Goal: Task Accomplishment & Management: Use online tool/utility

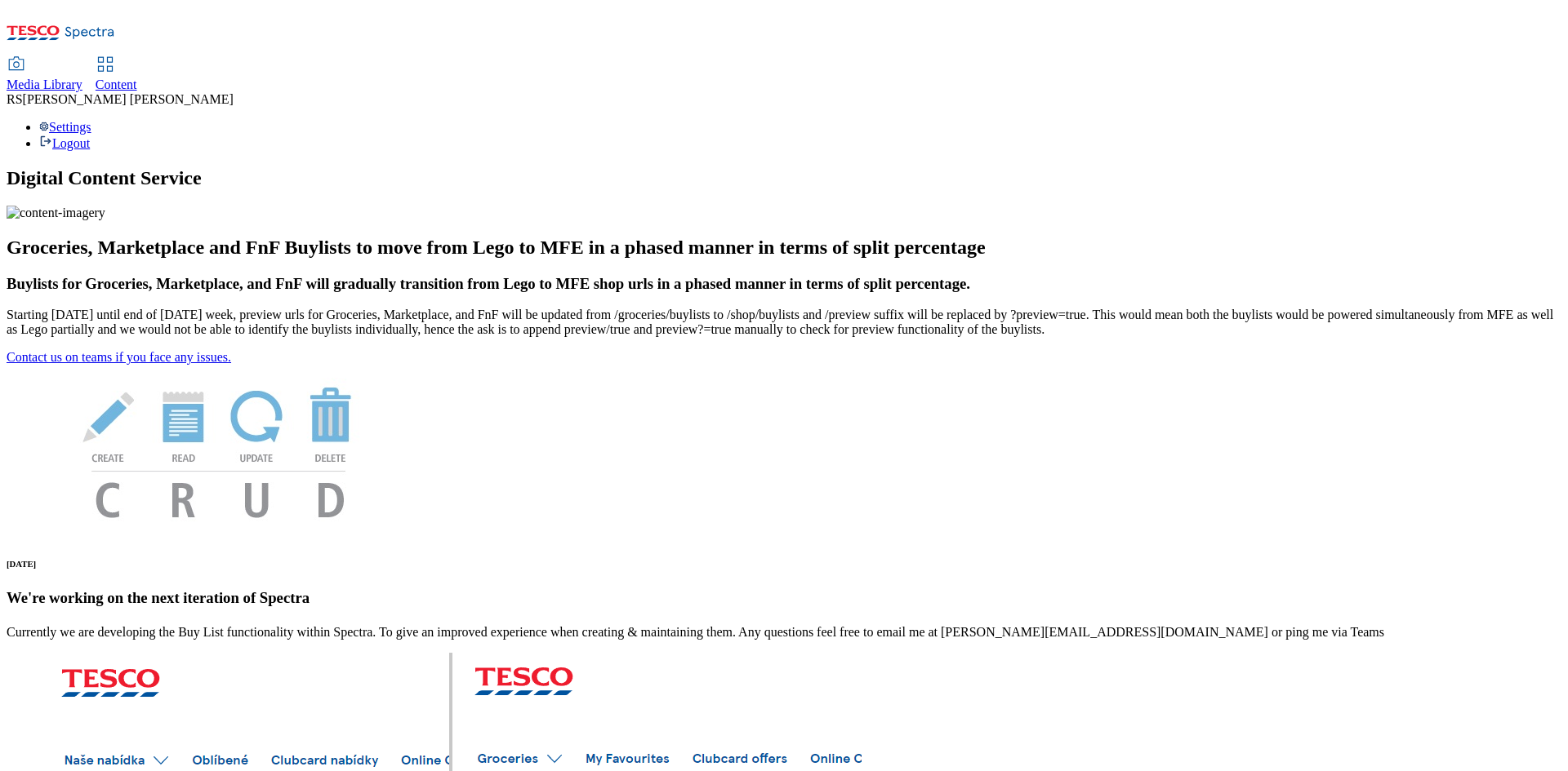
click at [137, 77] on span "Content" at bounding box center [117, 84] width 42 height 14
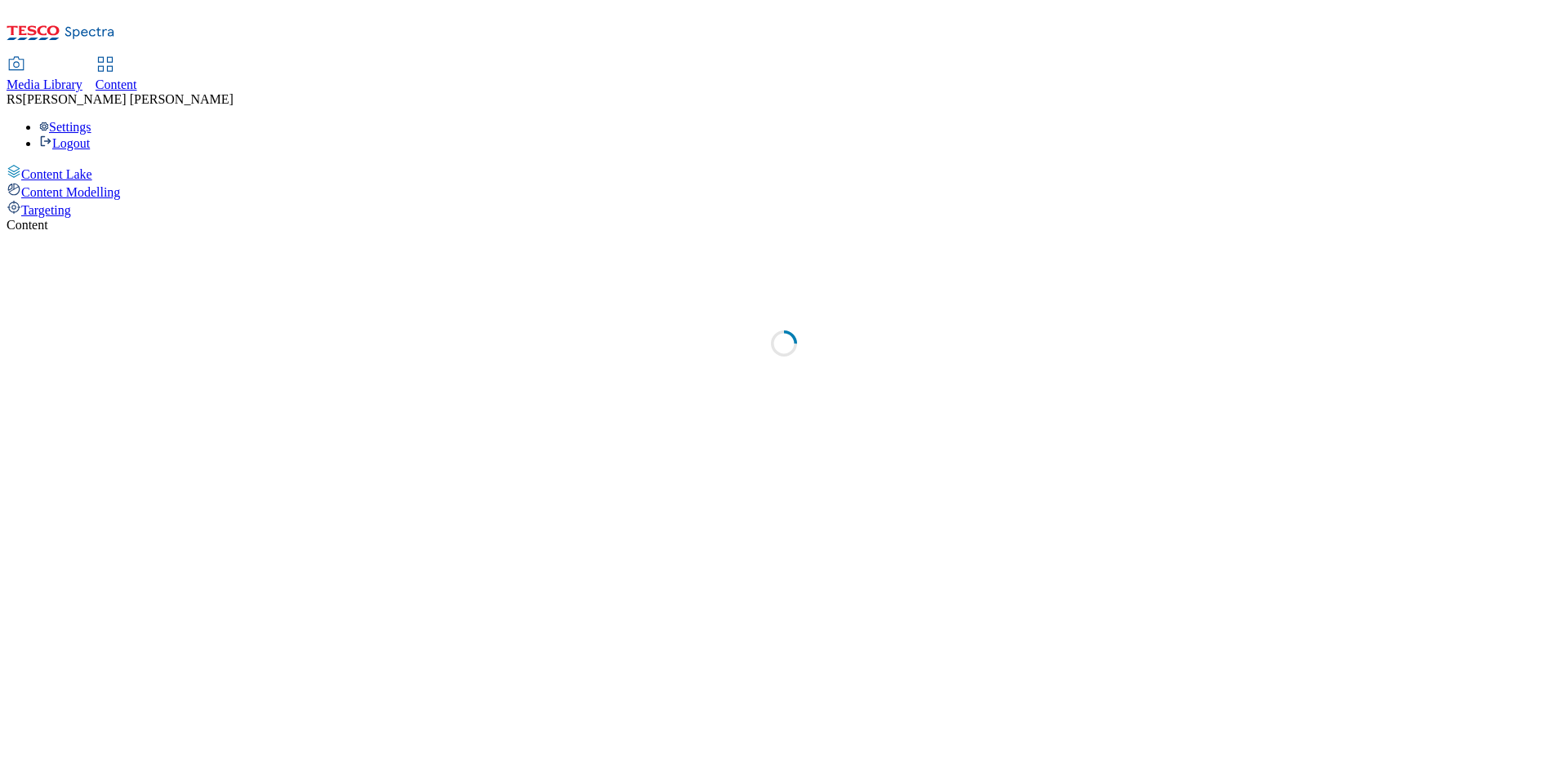
select select "ghs-uk"
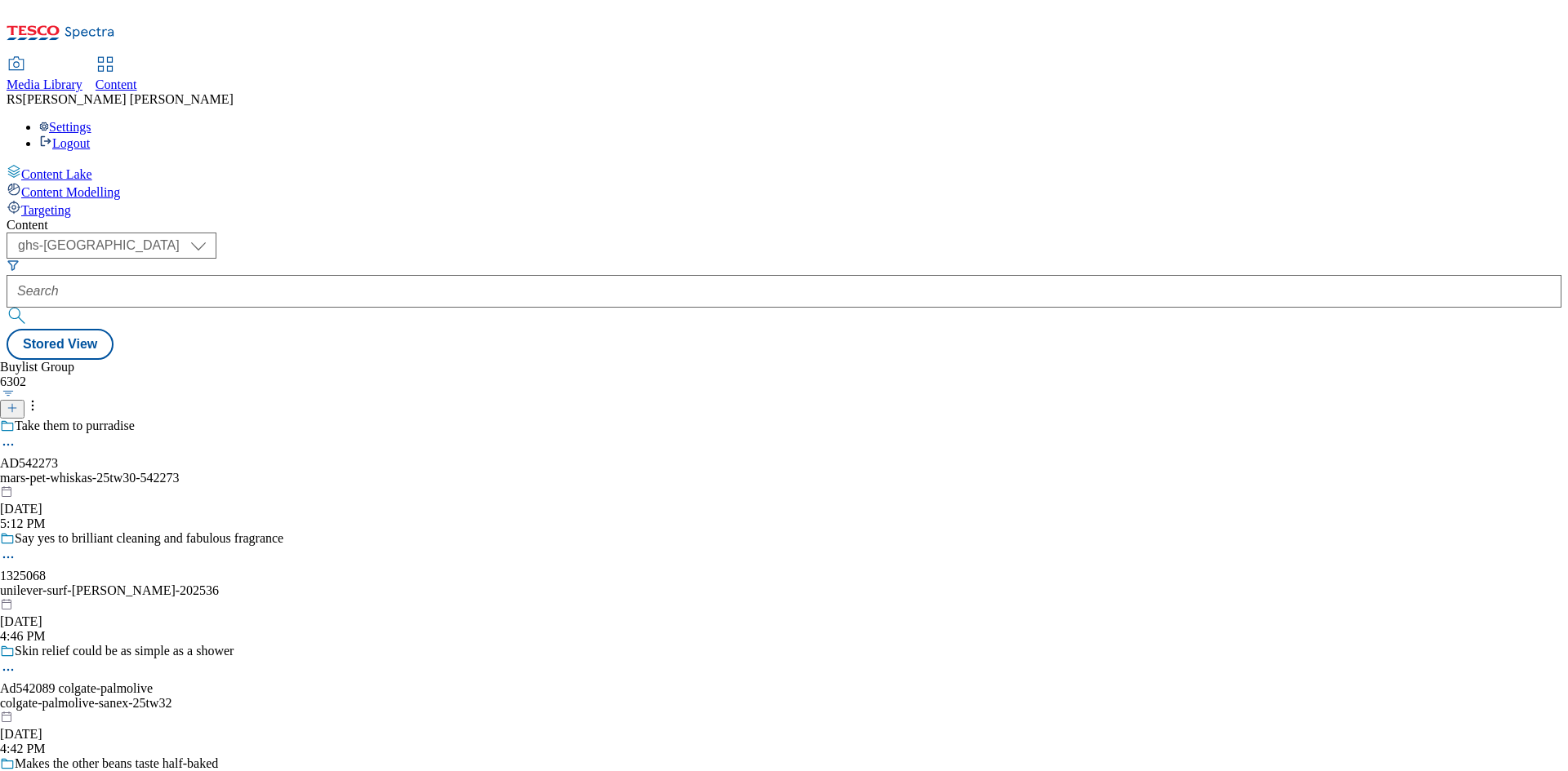
click at [18, 402] on icon at bounding box center [12, 408] width 11 height 11
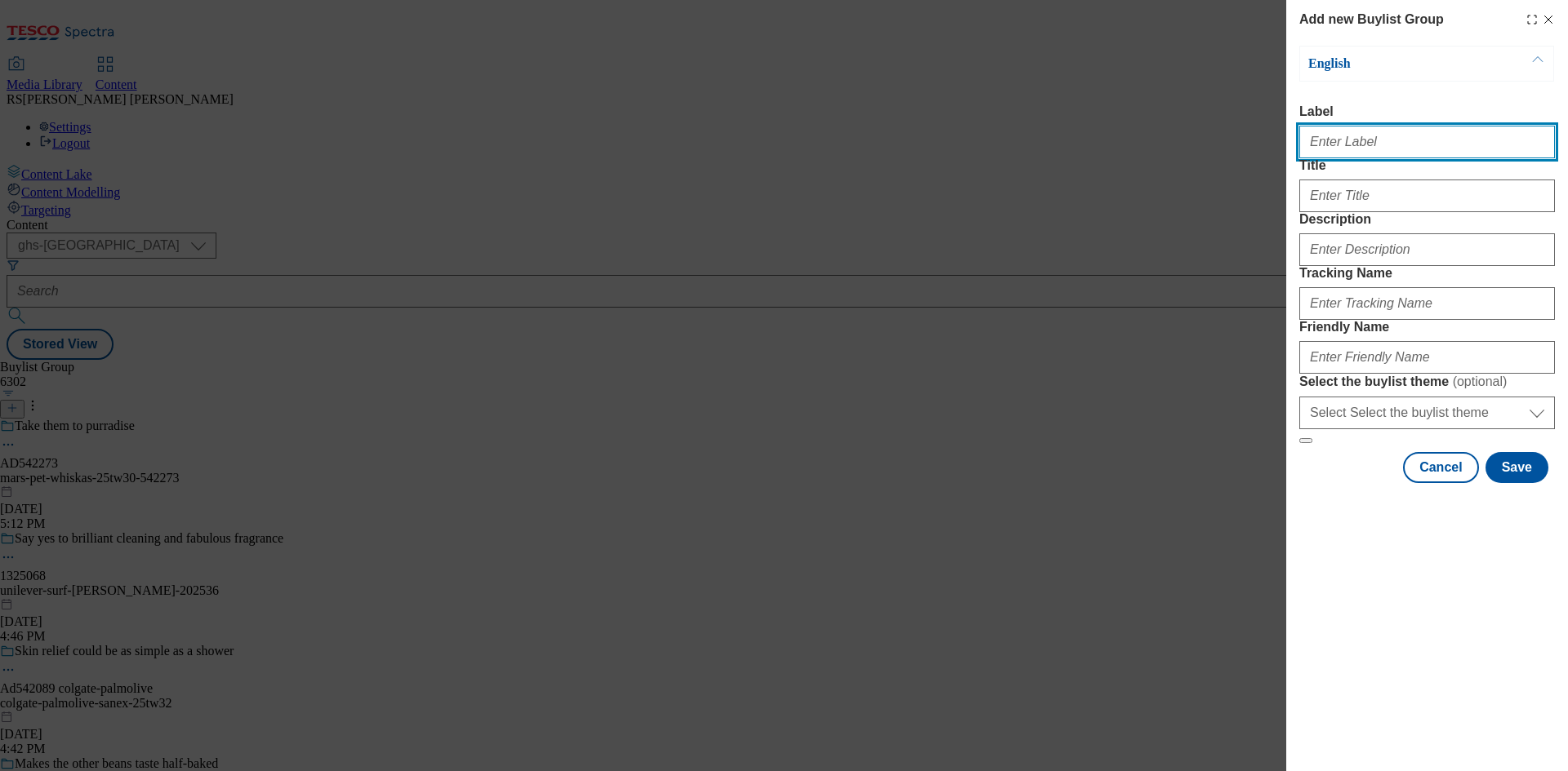
click at [1382, 147] on input "Label" at bounding box center [1427, 143] width 256 height 33
paste input "541710"
type input "Ad541710"
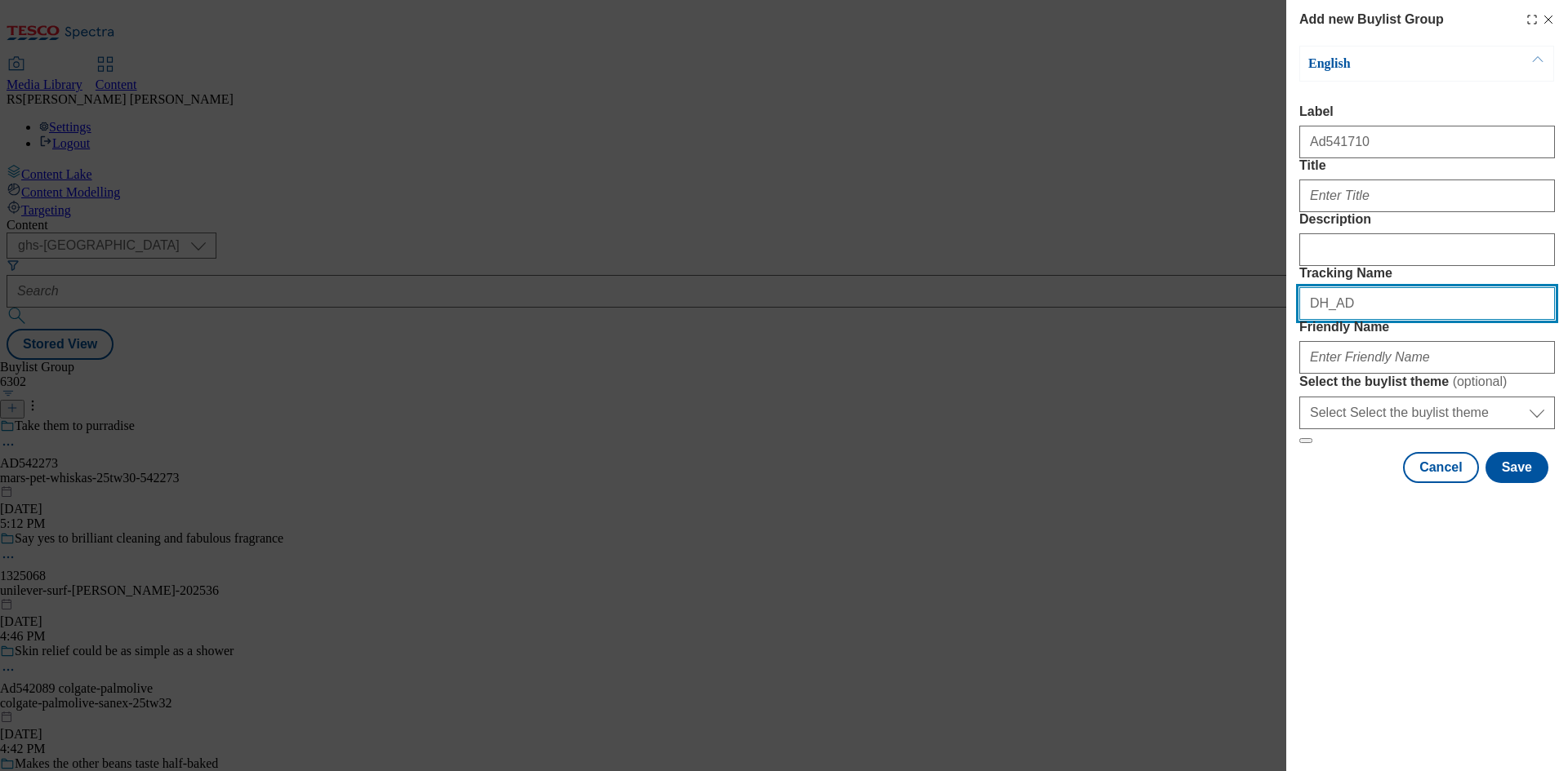
paste input "541710"
type input "DH_AD541710"
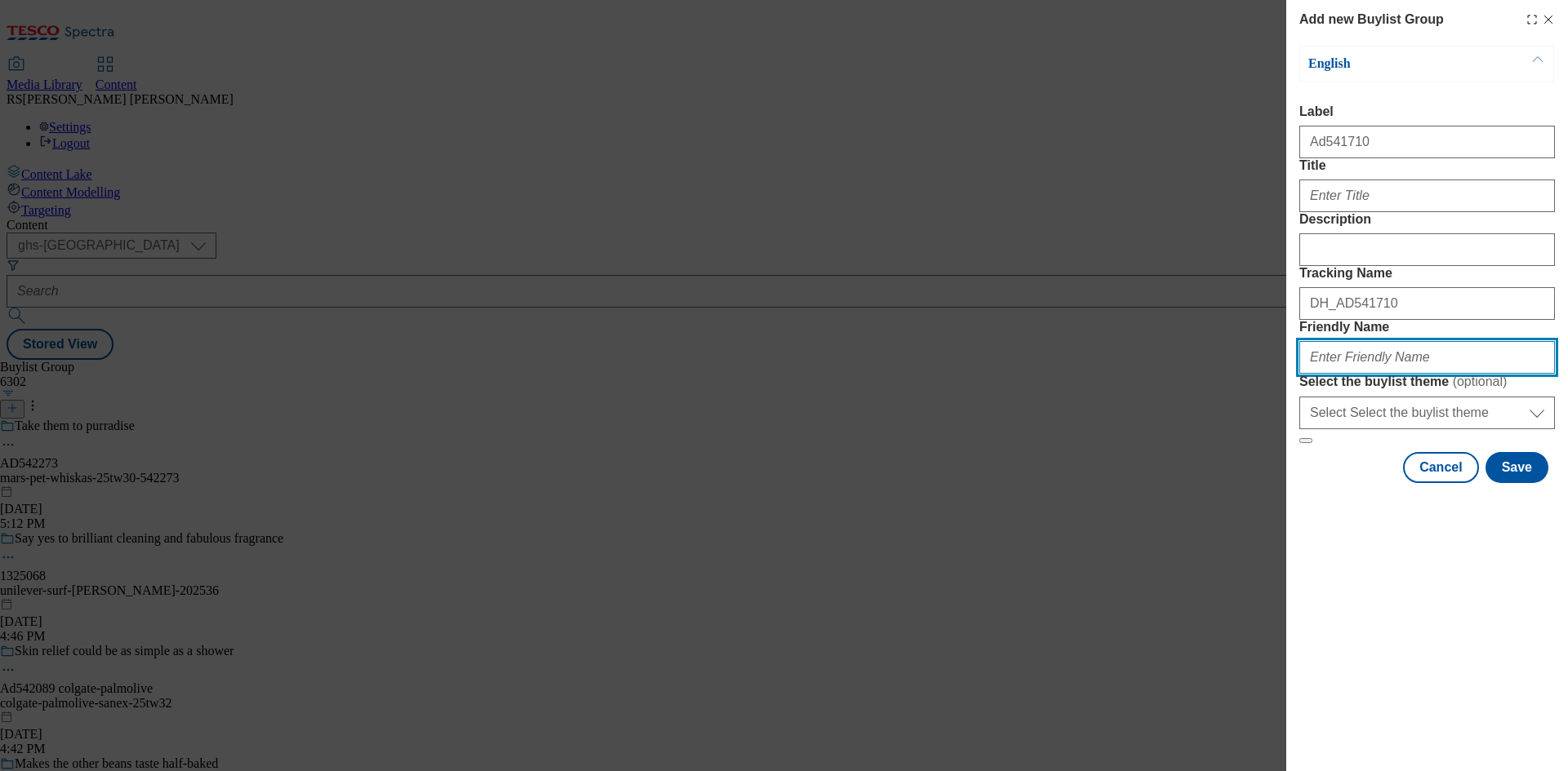
paste input "general-mills-green-giant-25tw32"
type input "general-mills-green-giant-25tw32"
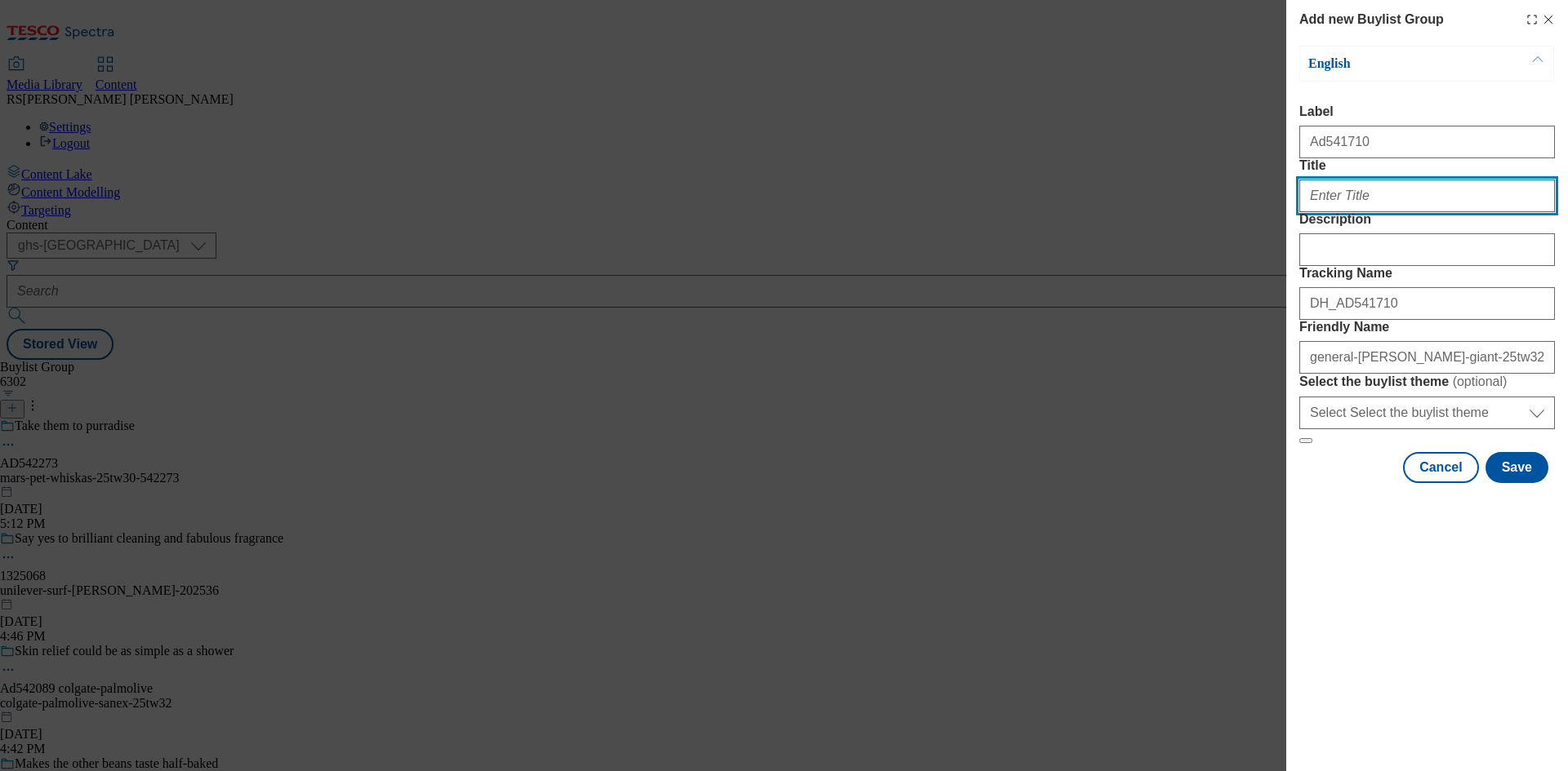
click at [1354, 212] on input "Title" at bounding box center [1427, 196] width 256 height 33
paste input "£25K of cash prizes to be won"
type input "£25K of cash prizes to be won"
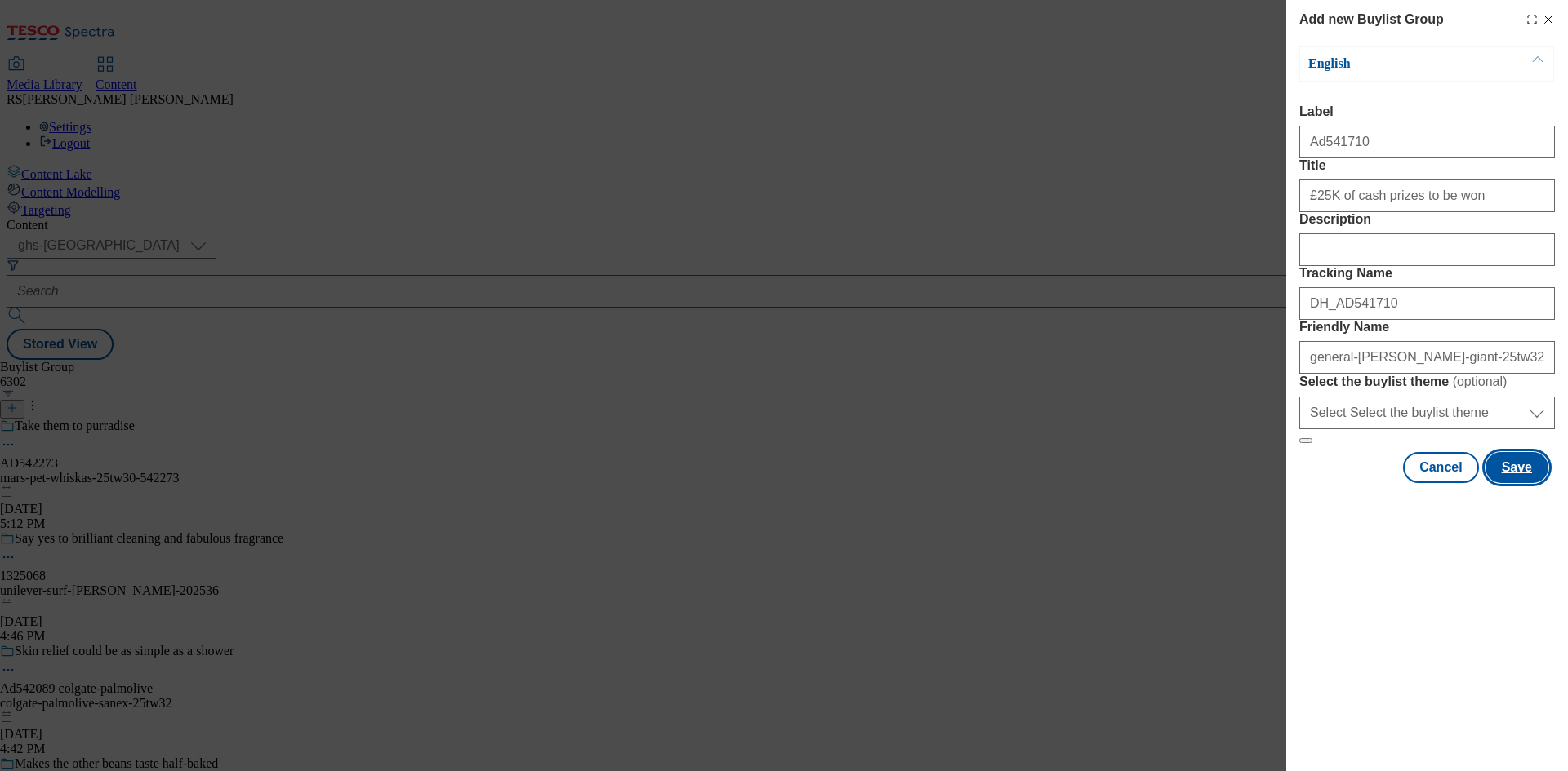
click at [1516, 483] on button "Save" at bounding box center [1517, 468] width 63 height 31
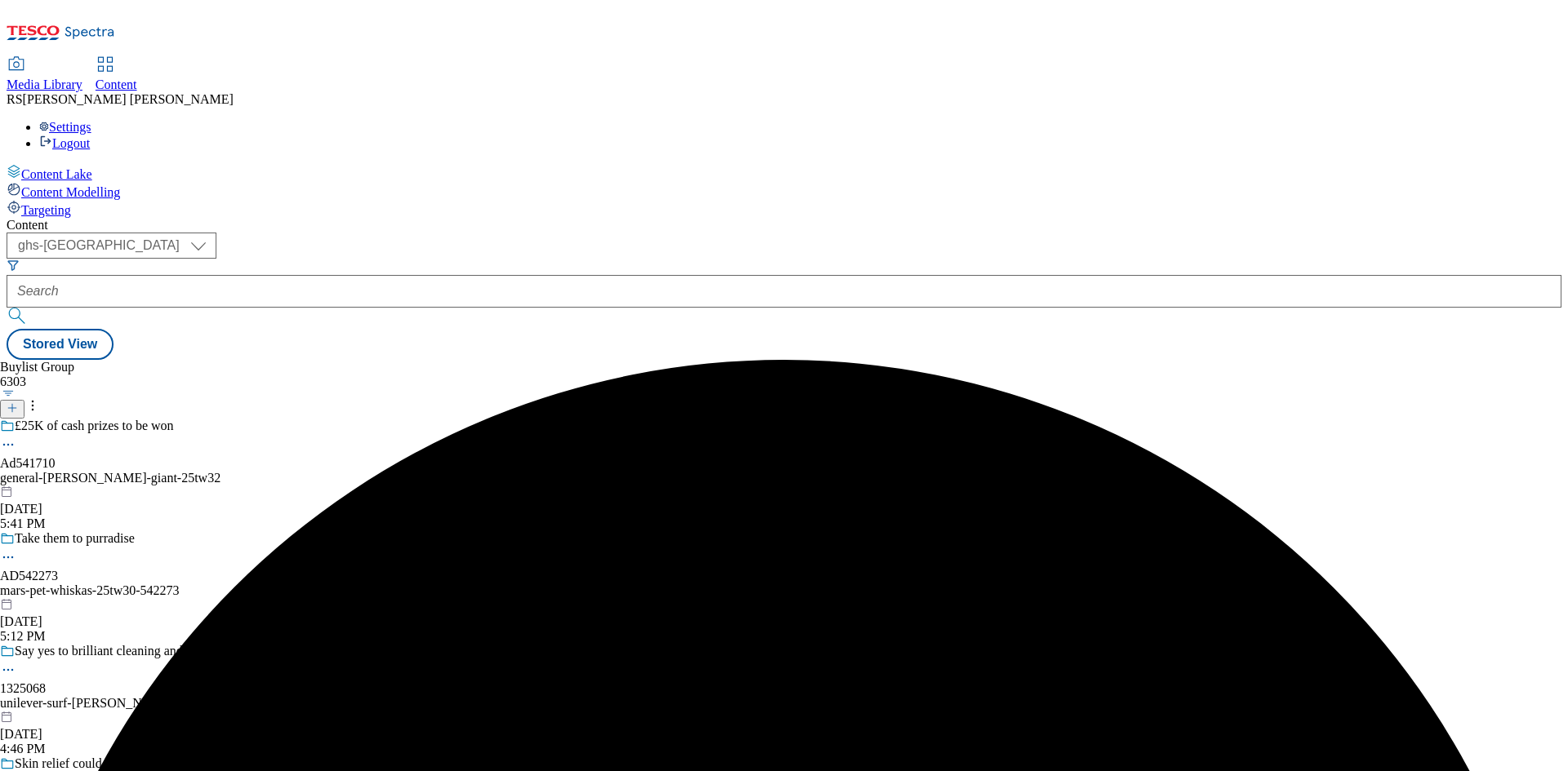
click at [284, 471] on div "general-mills-green-giant-25tw32" at bounding box center [142, 478] width 284 height 15
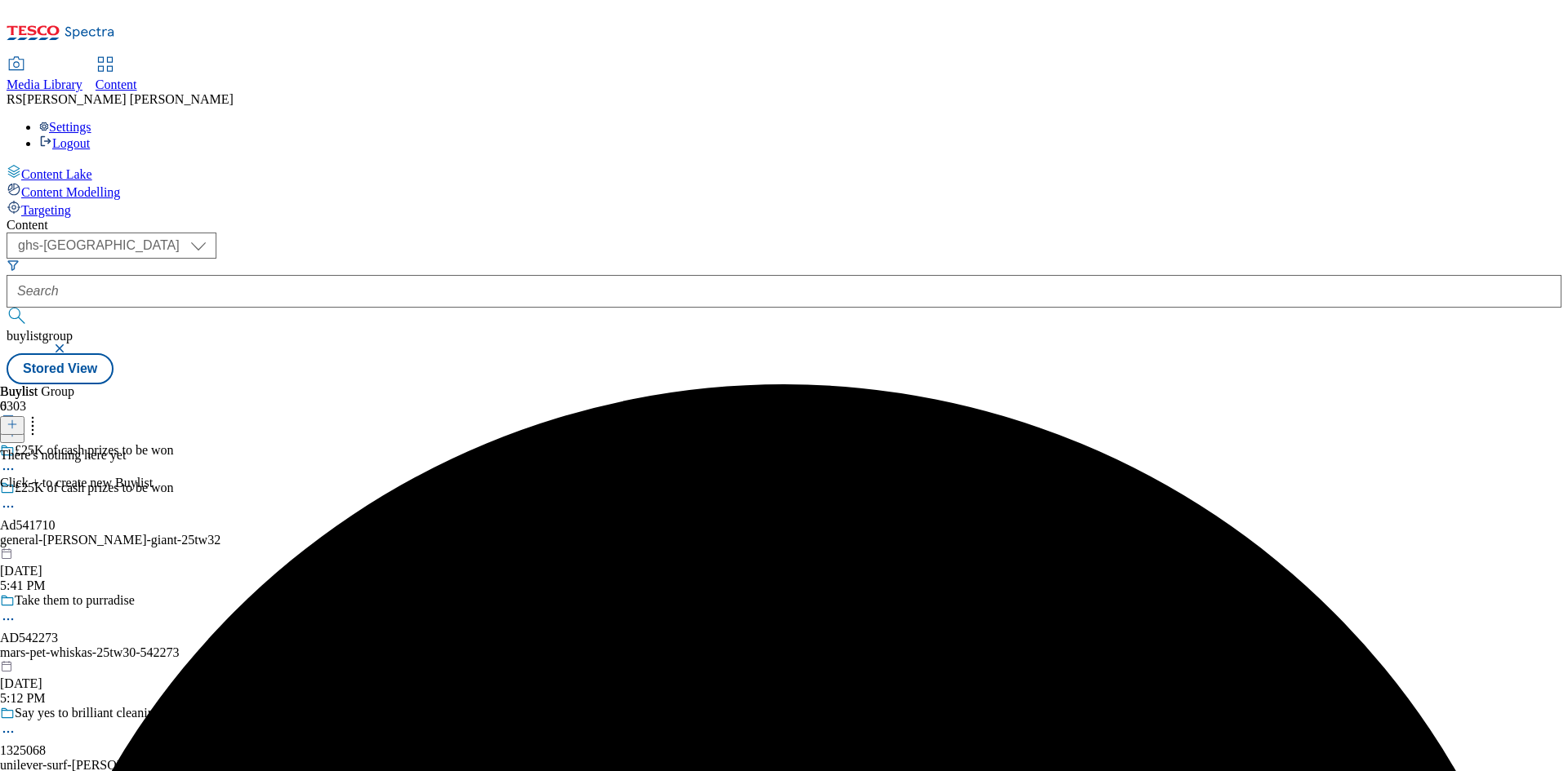
click at [18, 419] on icon at bounding box center [12, 424] width 11 height 11
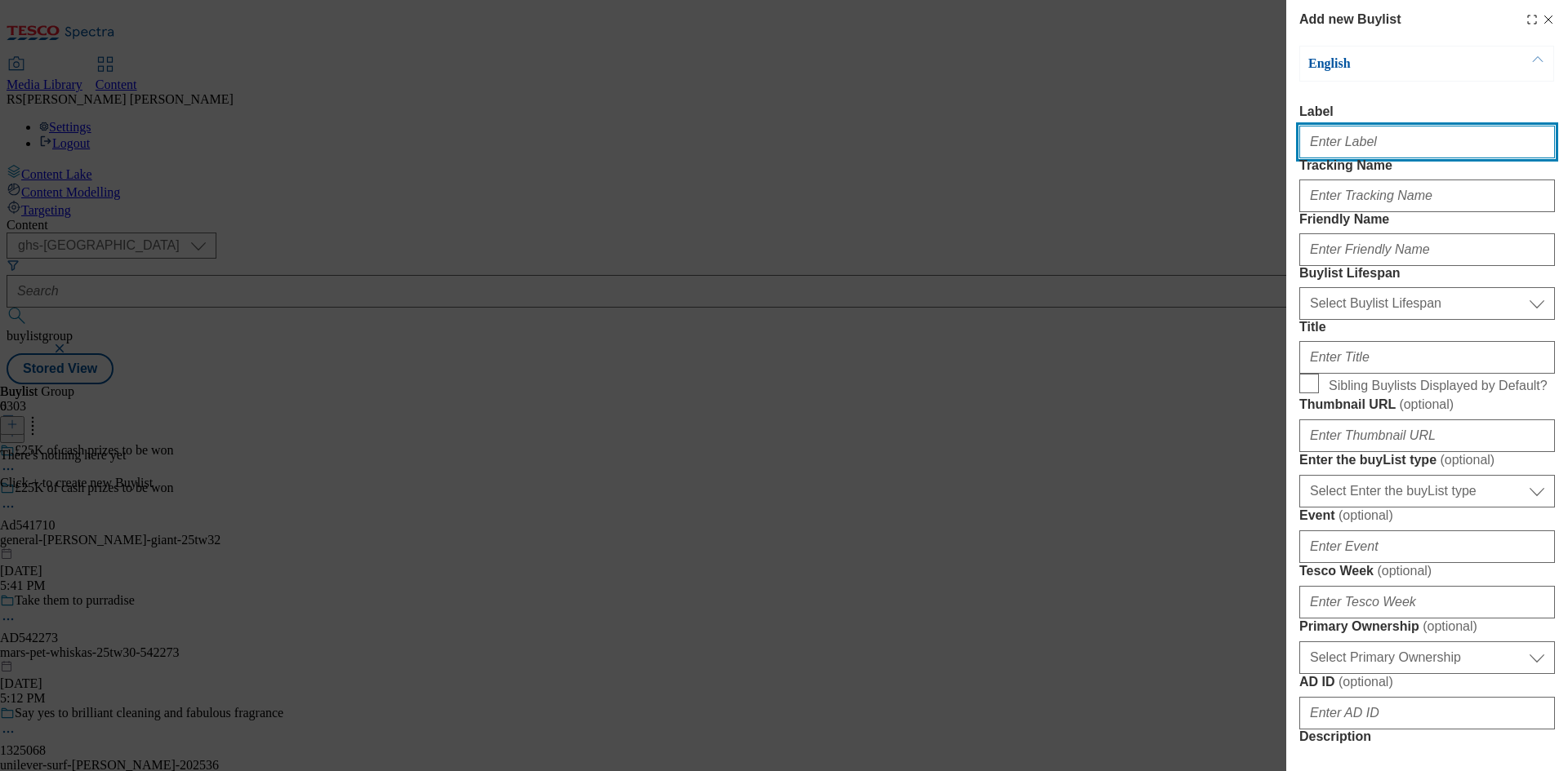
click at [1394, 143] on input "Label" at bounding box center [1427, 143] width 256 height 33
paste input "541710"
type input "Ad541710"
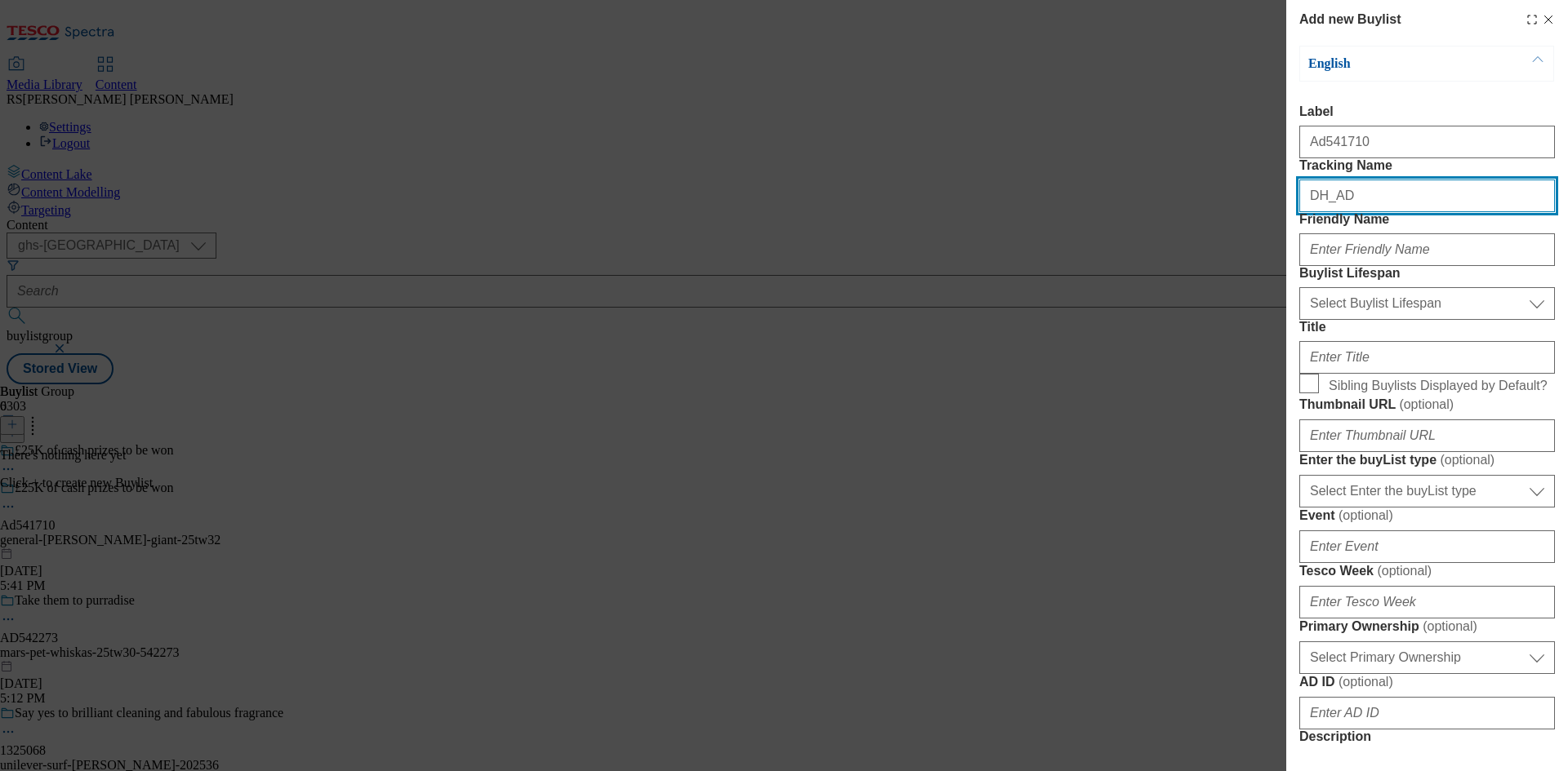
paste input "541710"
type input "DH_AD541710"
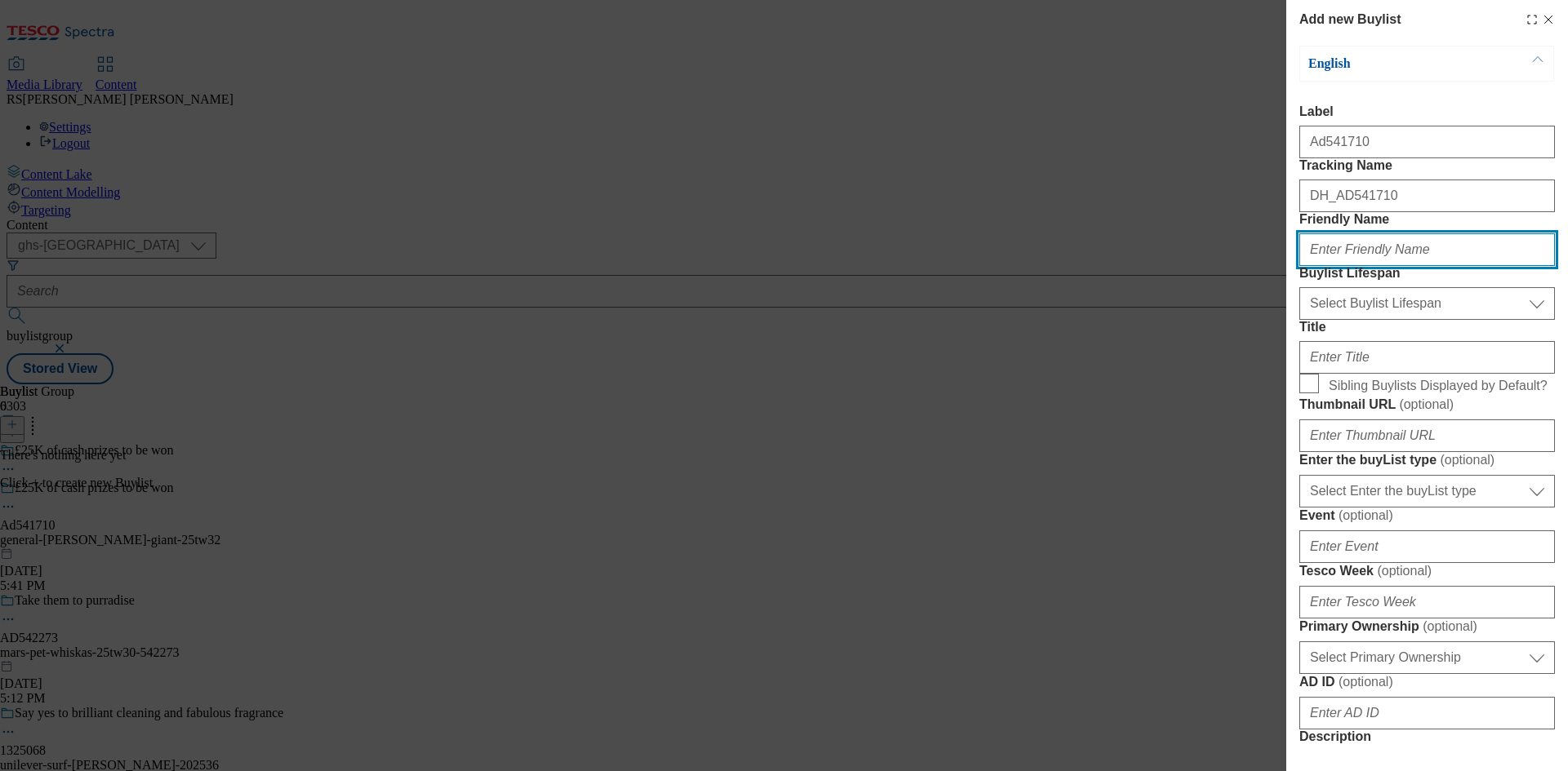
click at [1455, 266] on input "Friendly Name" at bounding box center [1427, 250] width 256 height 33
paste input "general-mills"
type input "general-mills"
click at [1438, 320] on div "Select Buylist Lifespan evergreen seasonal tactical Select Buylist Lifespan" at bounding box center [1427, 300] width 256 height 39
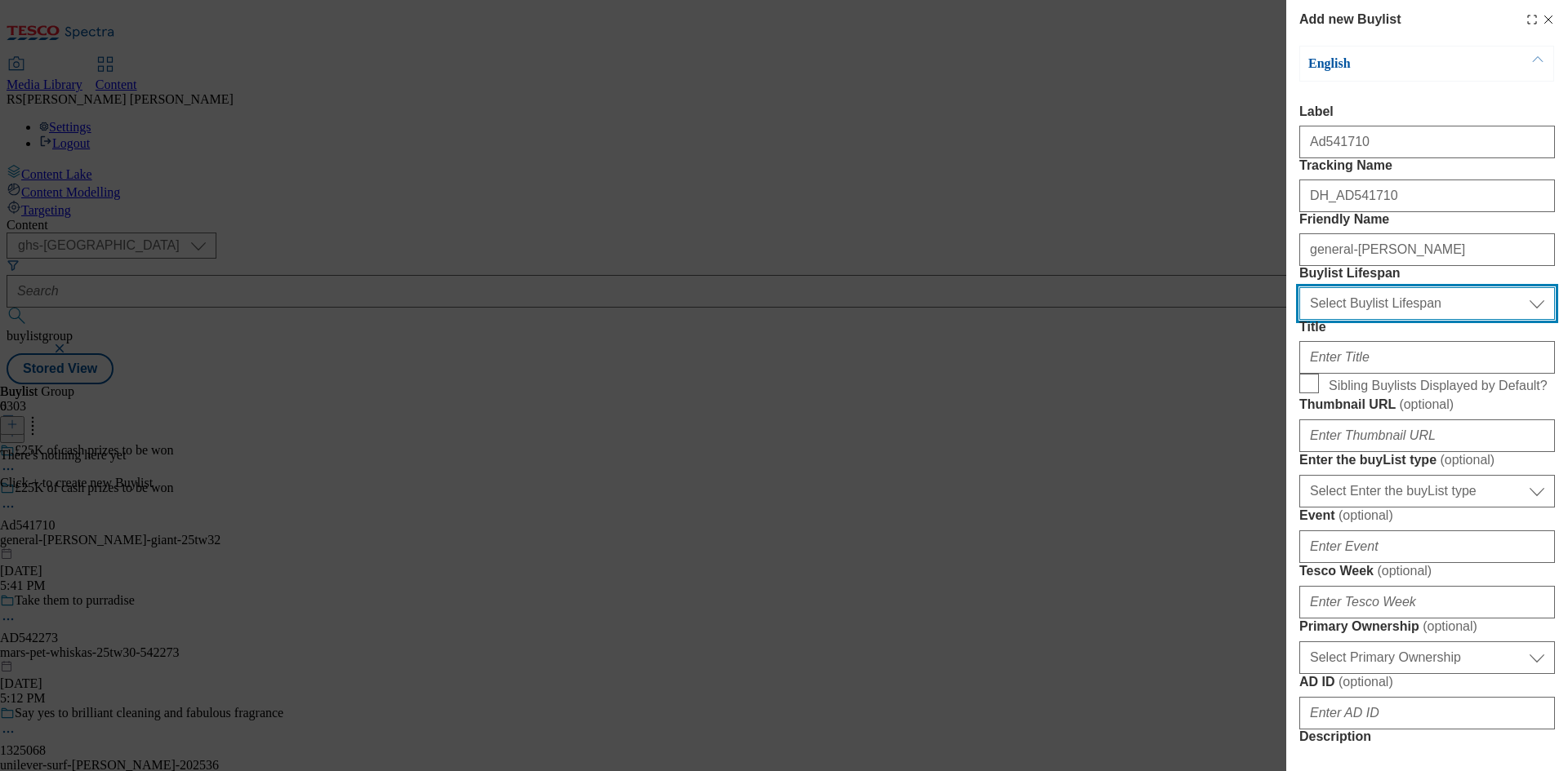
click at [1434, 320] on select "Select Buylist Lifespan evergreen seasonal tactical" at bounding box center [1427, 303] width 256 height 33
select select "tactical"
click at [1299, 320] on select "Select Buylist Lifespan evergreen seasonal tactical" at bounding box center [1427, 303] width 256 height 33
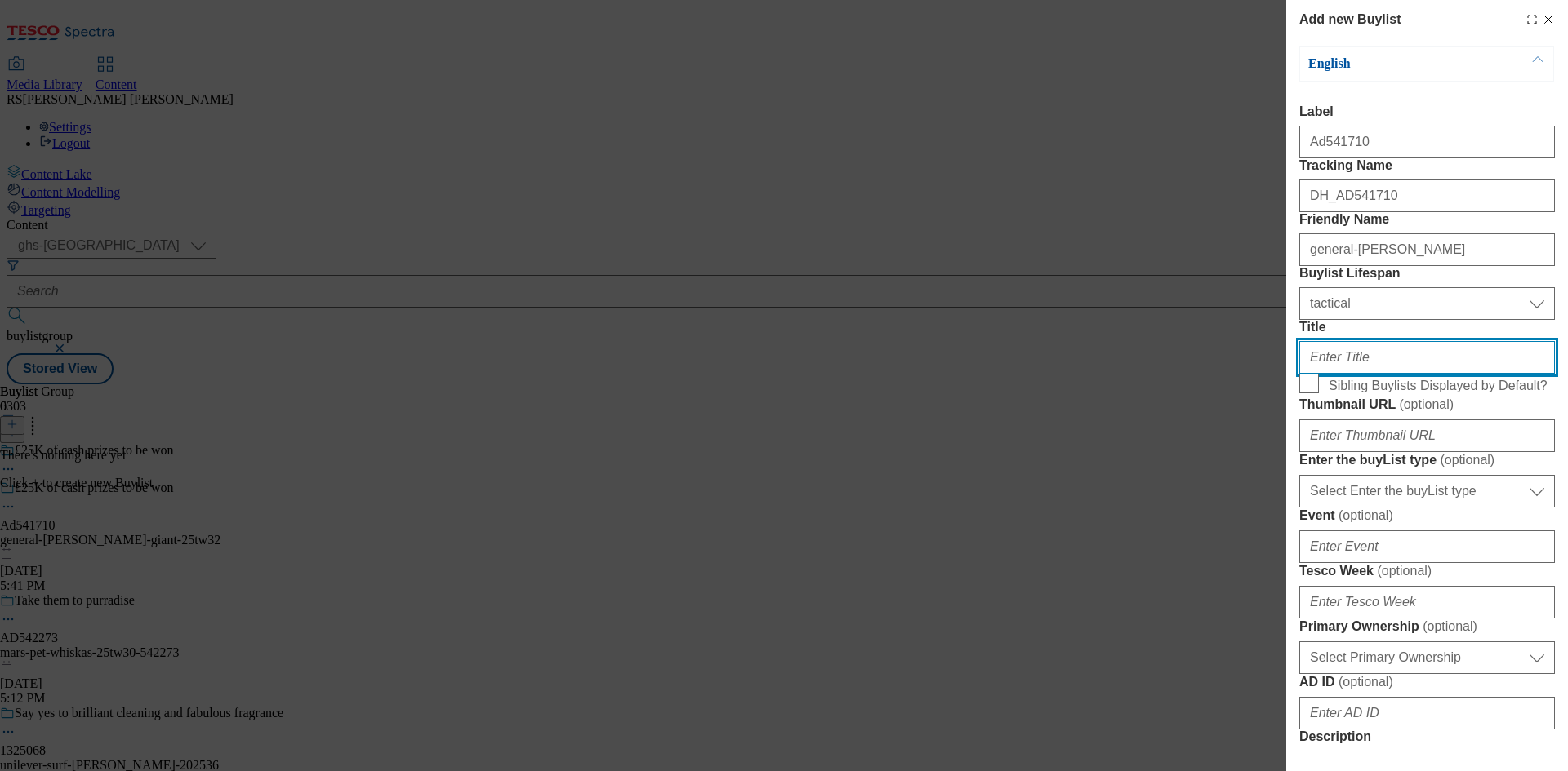
click at [1364, 374] on input "Title" at bounding box center [1427, 357] width 256 height 33
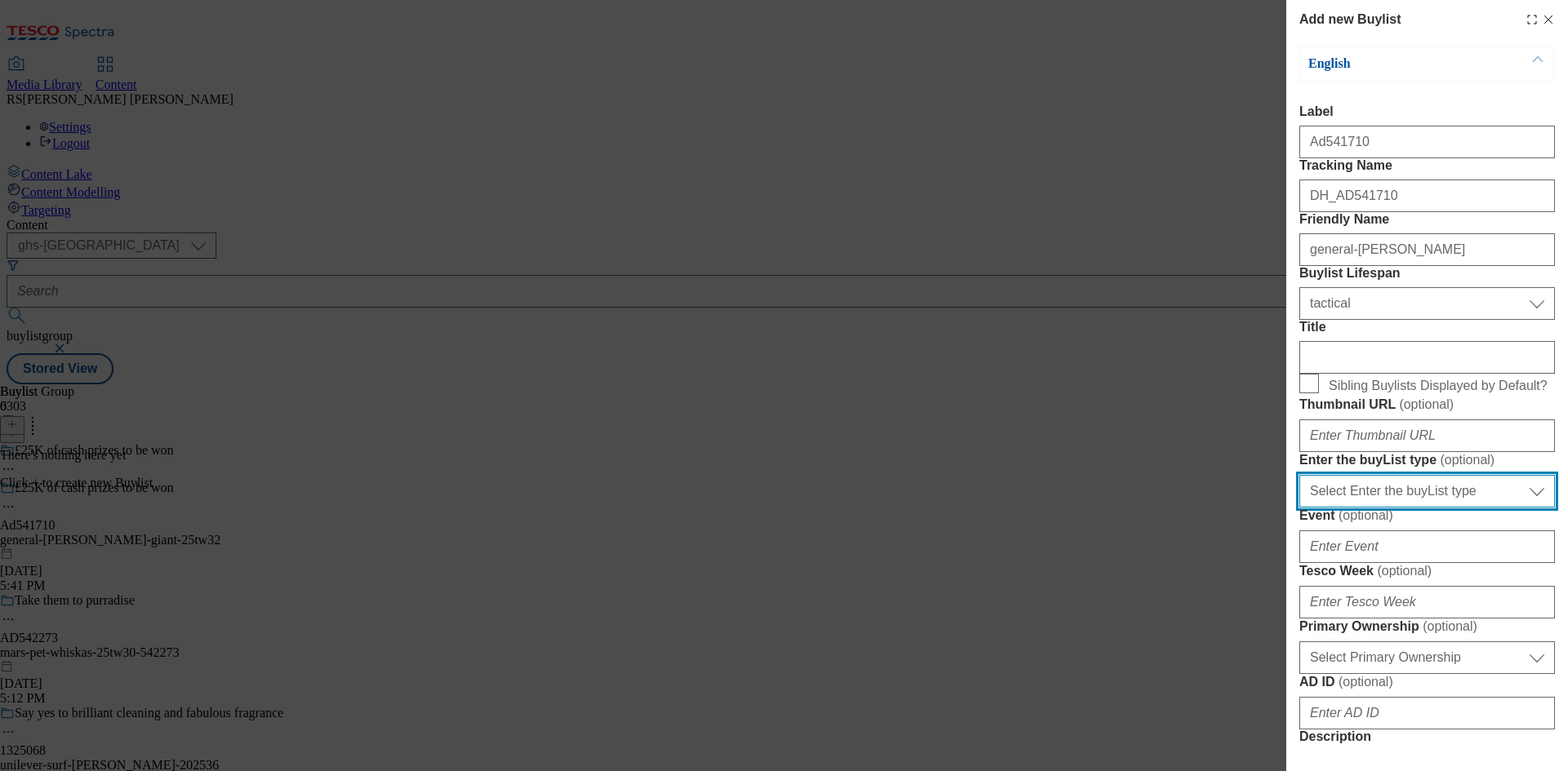
click at [1402, 508] on select "Select Enter the buyList type event supplier funded long term >4 weeks supplier…" at bounding box center [1427, 491] width 256 height 33
select select "supplier funded short term 1-3 weeks"
click at [1299, 508] on select "Select Enter the buyList type event supplier funded long term >4 weeks supplier…" at bounding box center [1427, 491] width 256 height 33
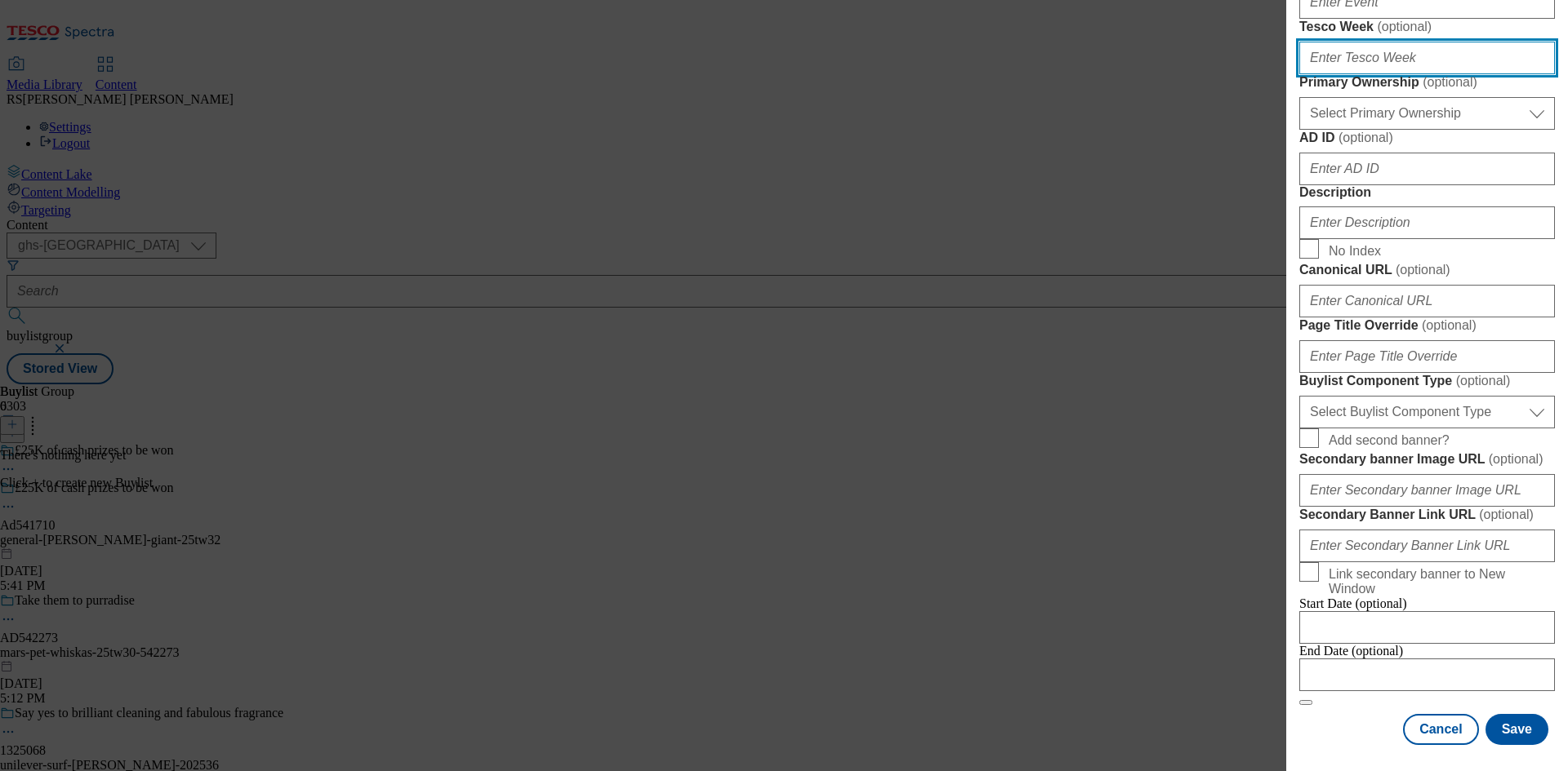
click at [1385, 74] on input "Tesco Week ( optional )" at bounding box center [1427, 58] width 256 height 33
type input "32"
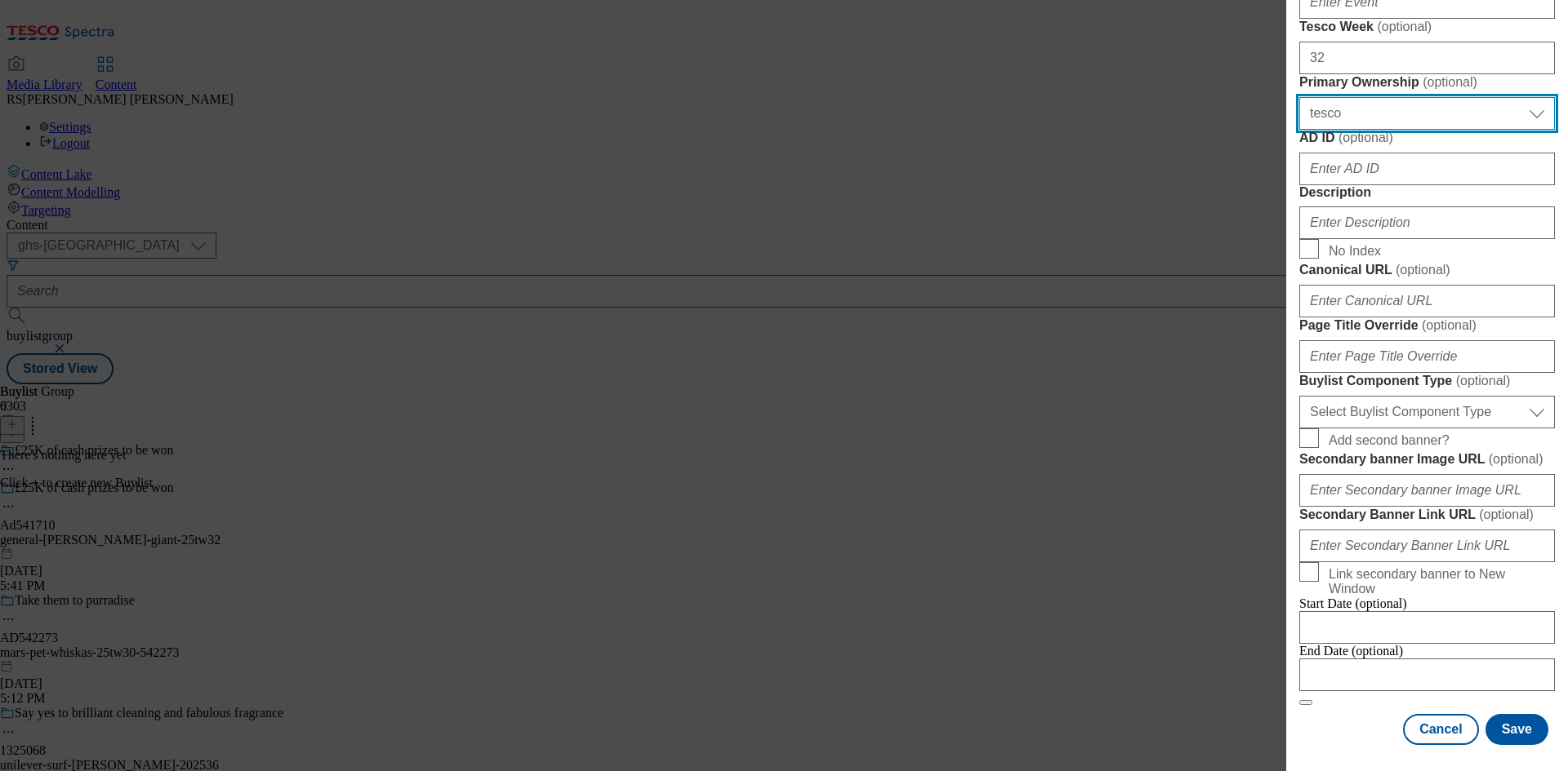
select select "dunnhumby"
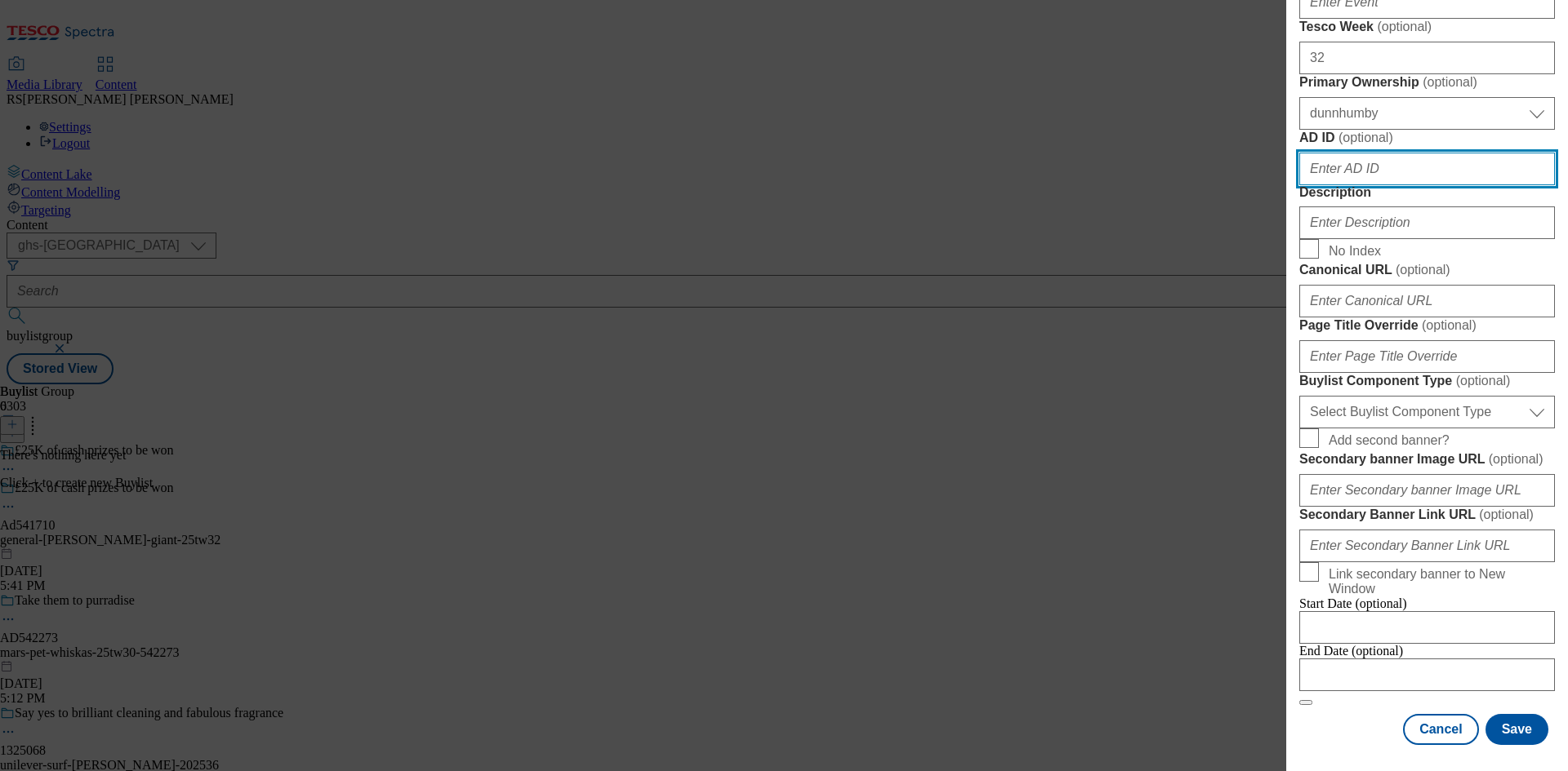
paste input "541710"
type input "541710"
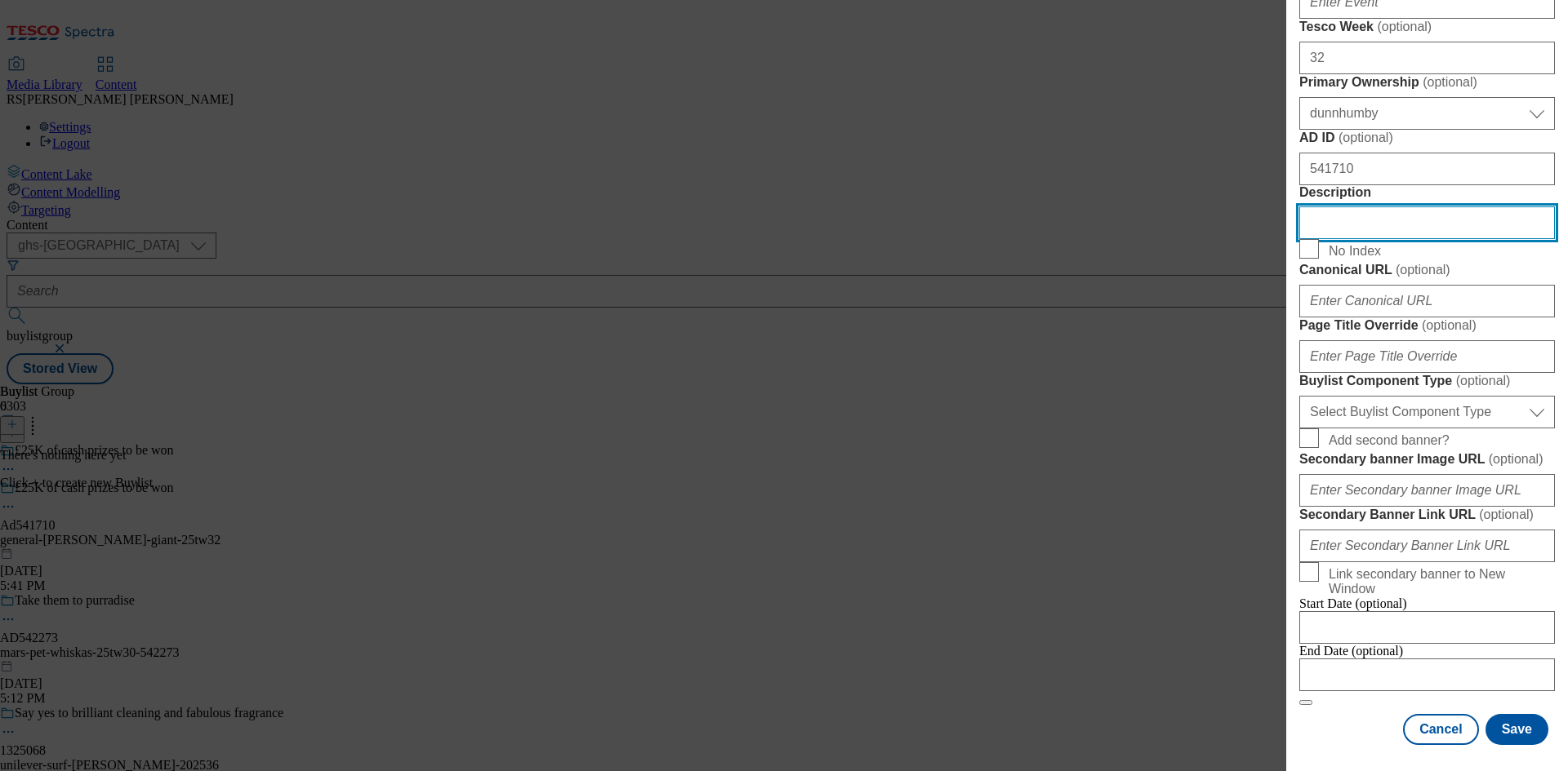
scroll to position [653, 0]
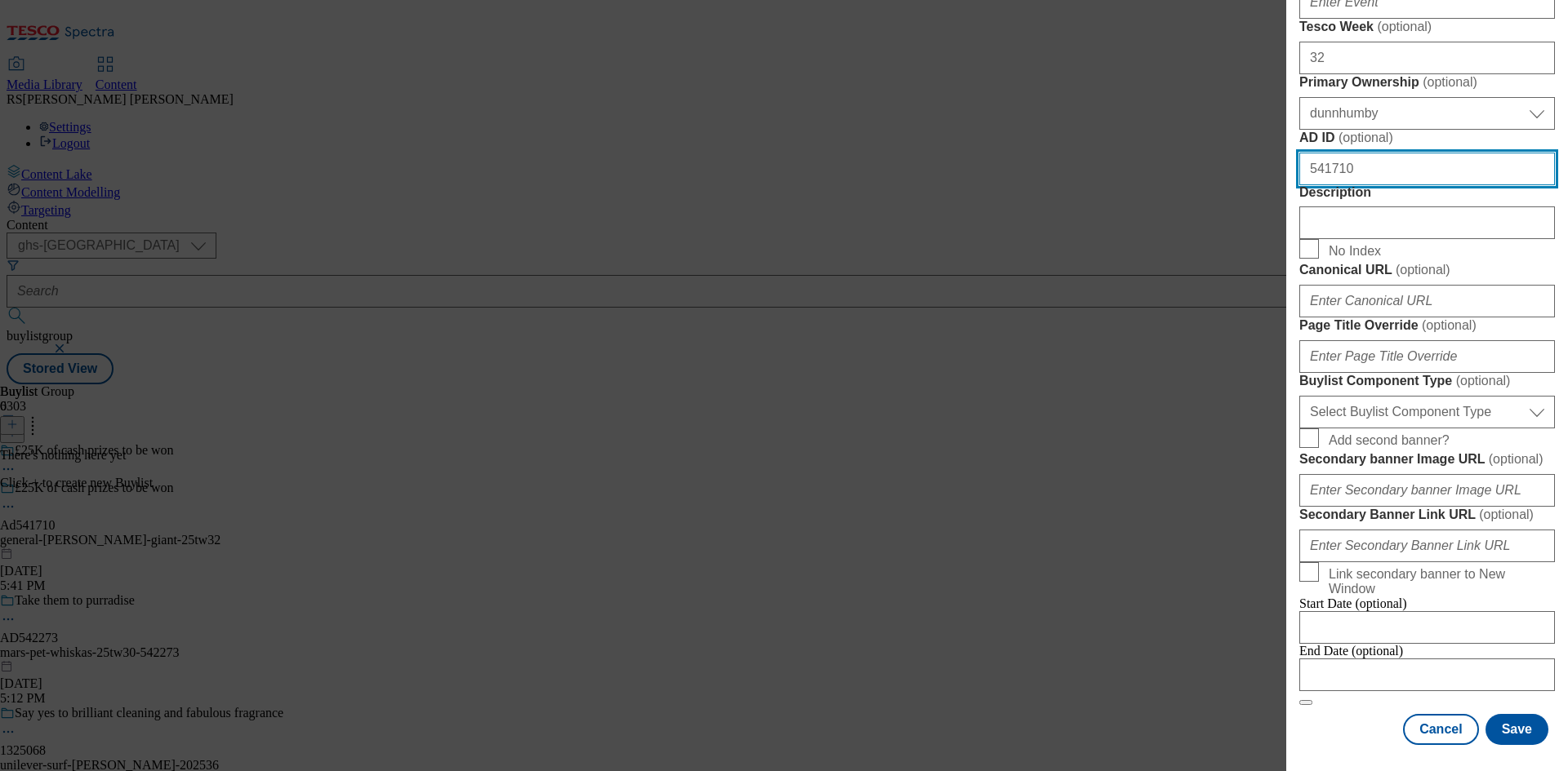
drag, startPoint x: 1265, startPoint y: 351, endPoint x: 1181, endPoint y: 353, distance: 84.0
click at [1181, 353] on div "Add new Buylist English Label Ad541710 Tracking Name DH_AD541710 Friendly Name …" at bounding box center [784, 385] width 1568 height 771
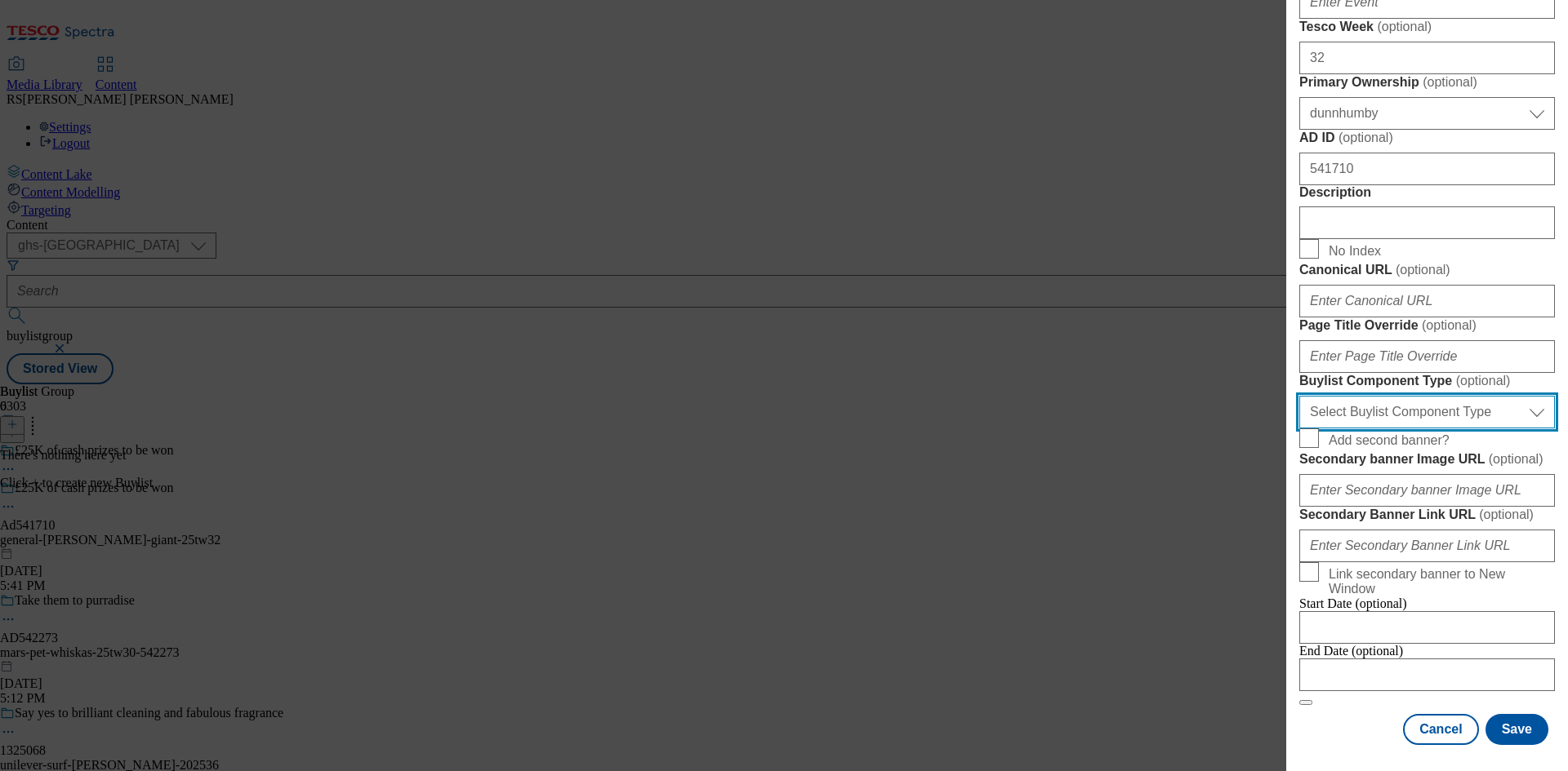
click at [1420, 396] on select "Select Buylist Component Type Banner Competition Header Meal" at bounding box center [1427, 412] width 256 height 33
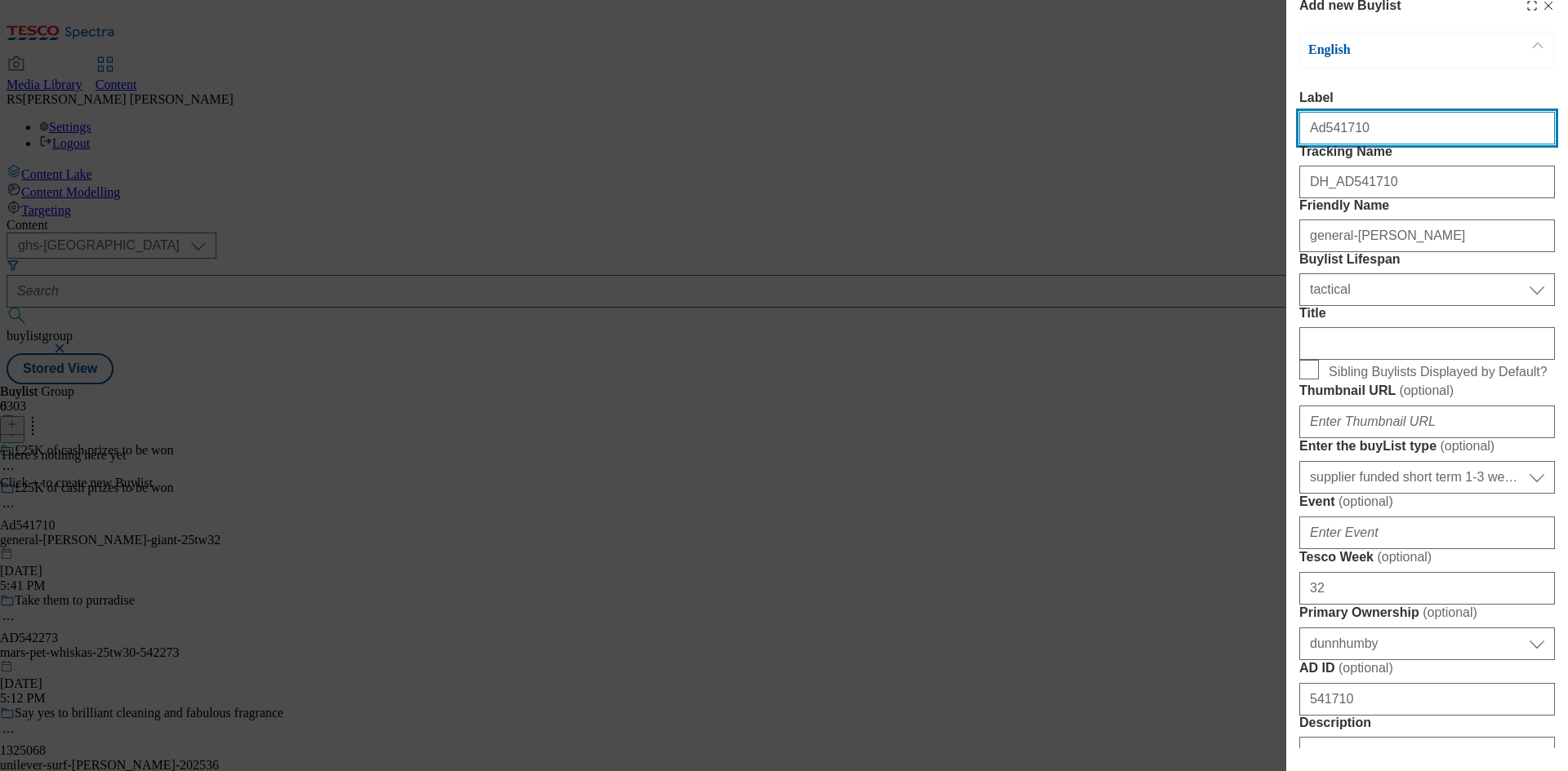
select select "Banner"
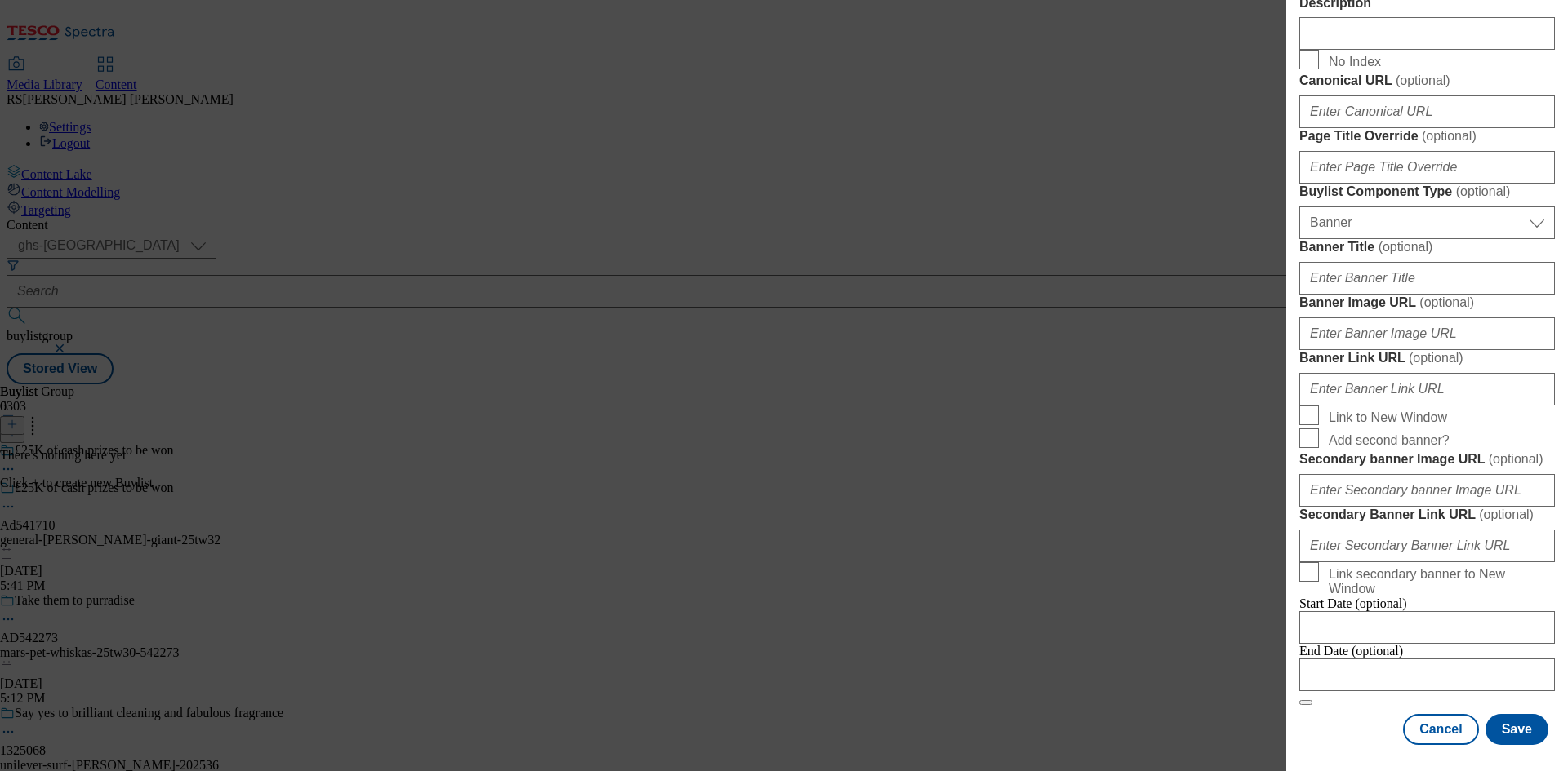
scroll to position [1431, 0]
click at [1336, 691] on div "End Date (optional)" at bounding box center [1427, 668] width 256 height 47
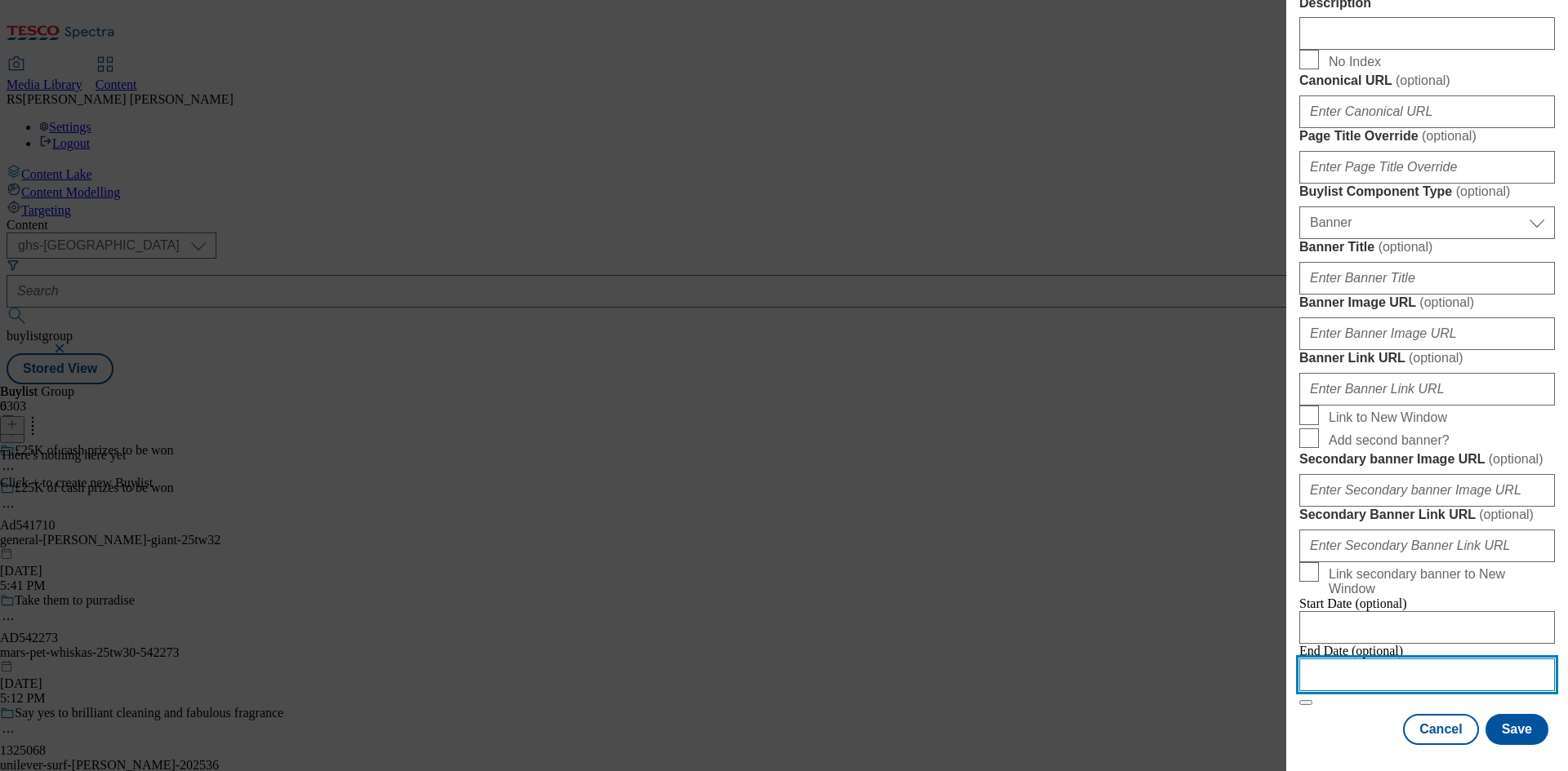
click at [1381, 659] on input "Modal" at bounding box center [1427, 675] width 256 height 33
select select "2025"
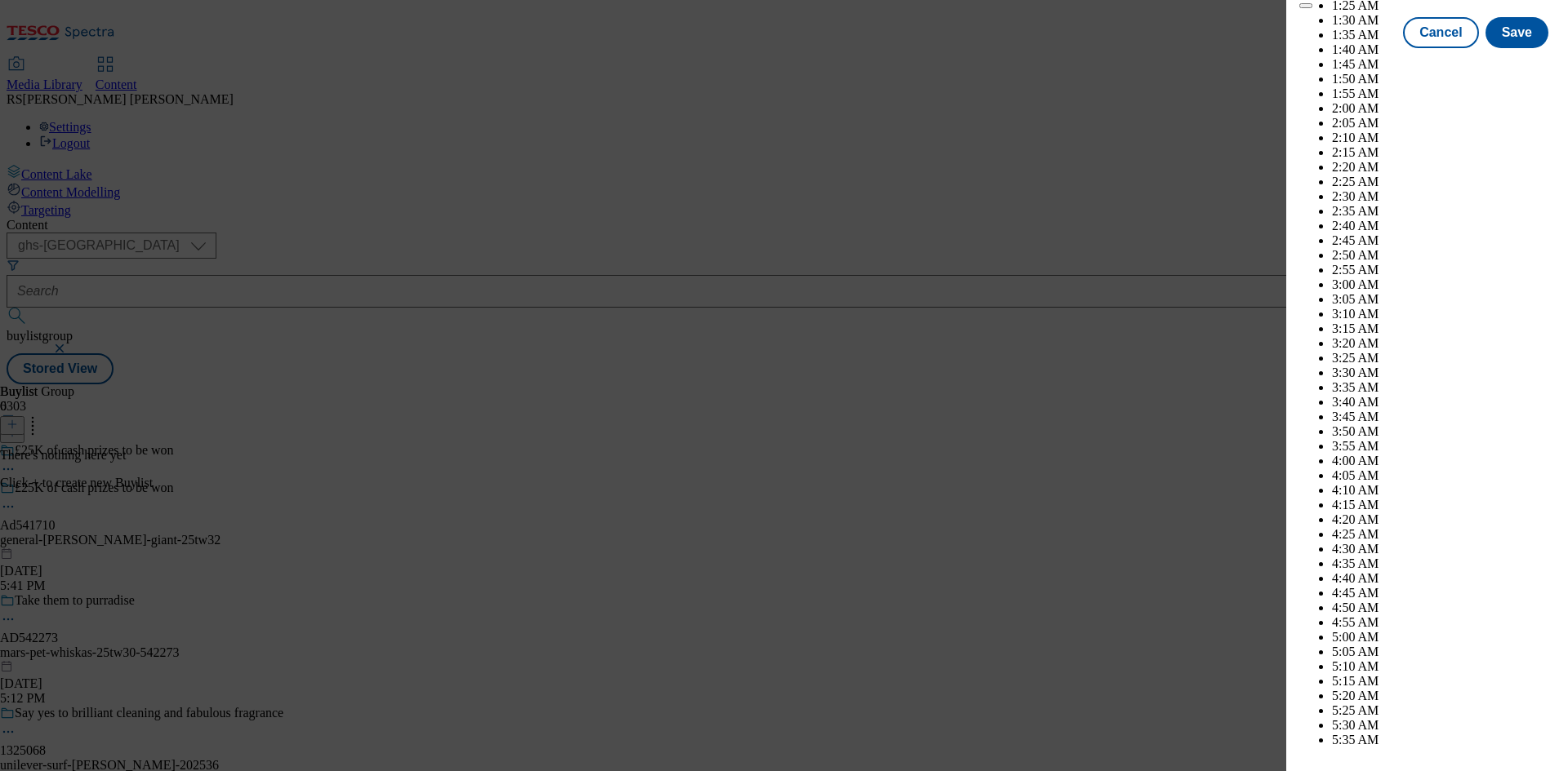
scroll to position [6391, 0]
select select "December"
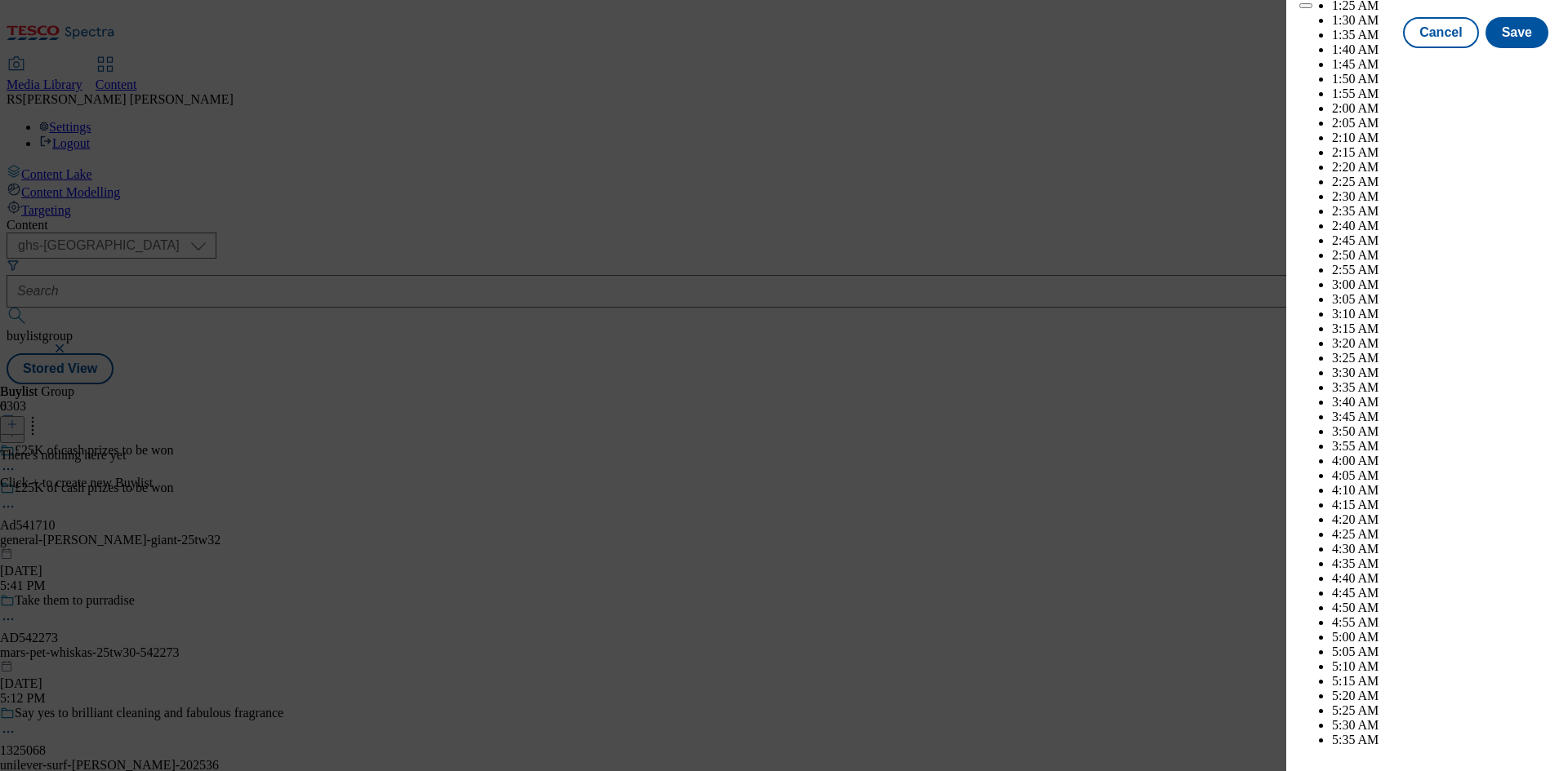
click at [1492, 63] on button "Save" at bounding box center [1517, 48] width 63 height 31
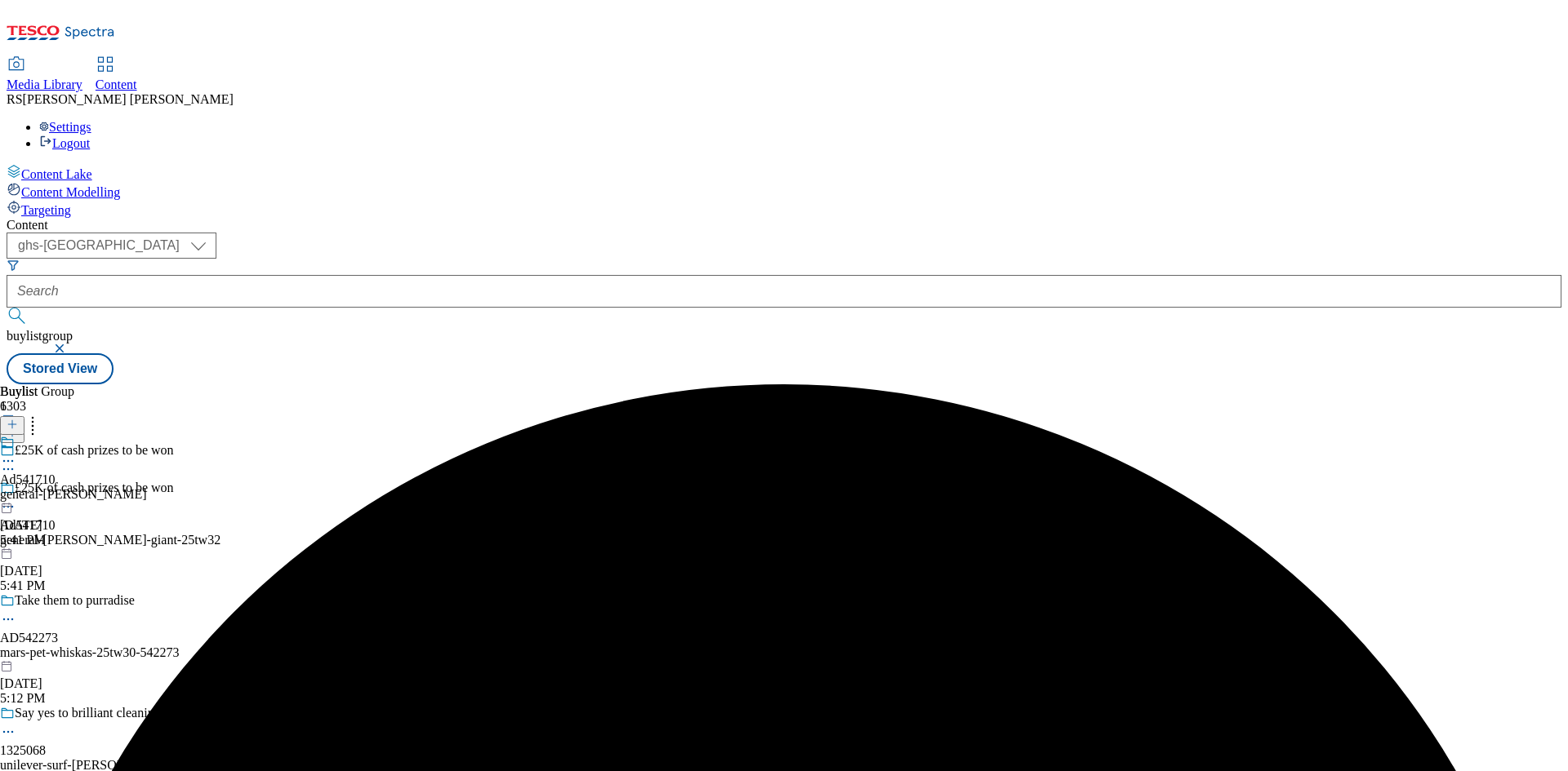
click at [147, 487] on div "general-mills" at bounding box center [73, 494] width 147 height 15
click at [18, 419] on icon at bounding box center [12, 424] width 11 height 11
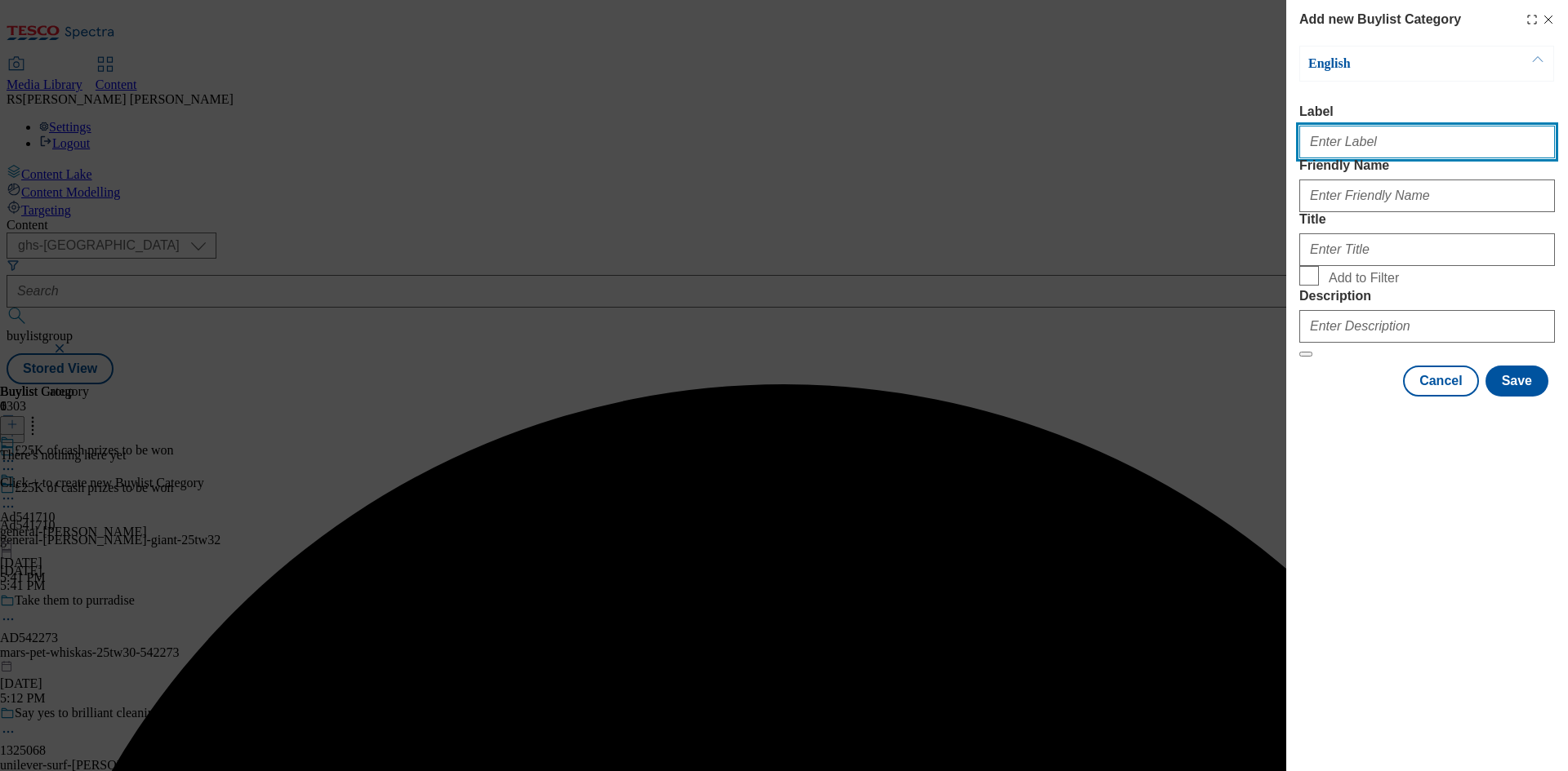
click at [1391, 149] on input "Label" at bounding box center [1427, 143] width 256 height 33
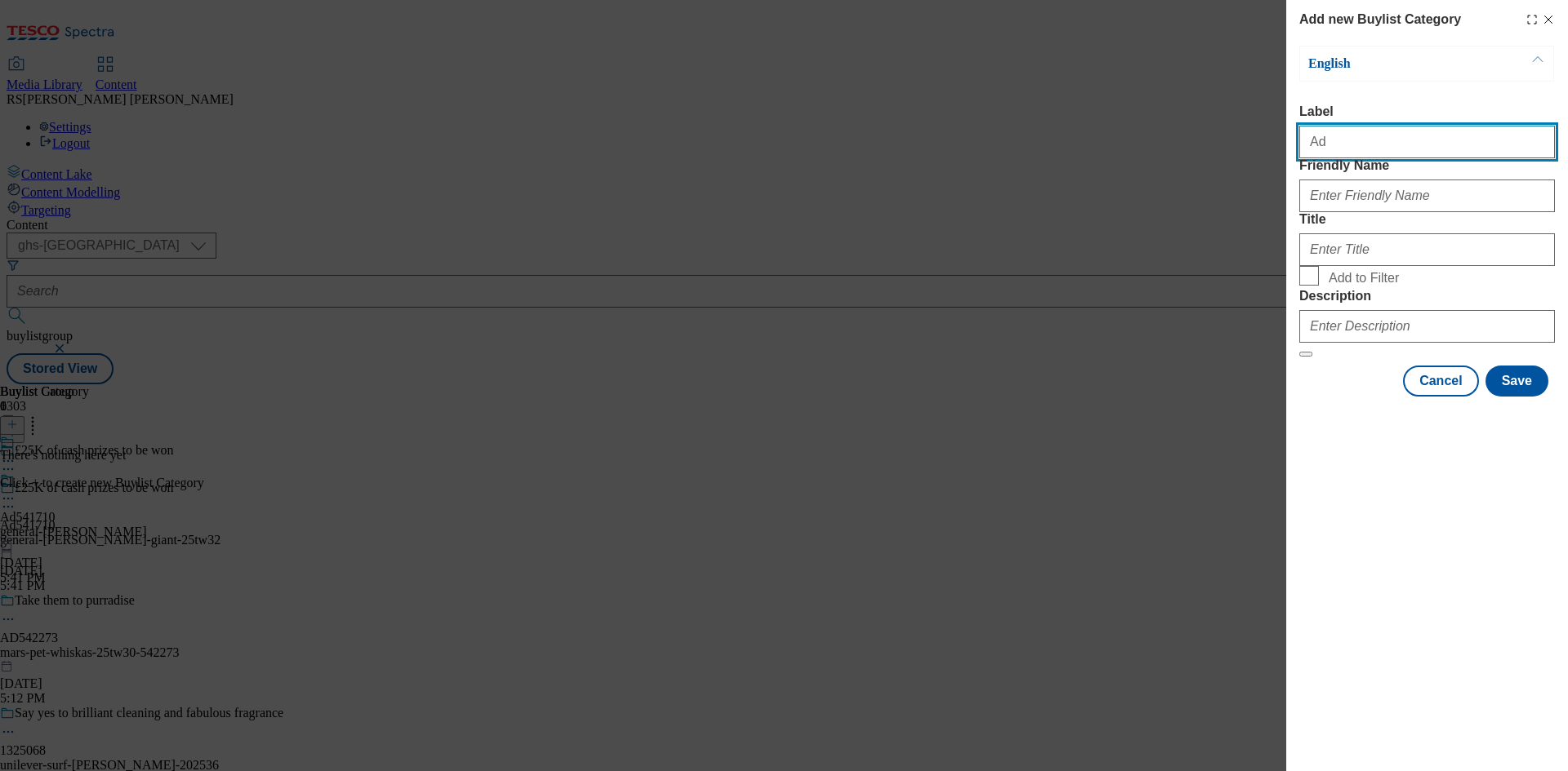
paste input "541710"
type input "Ad541710"
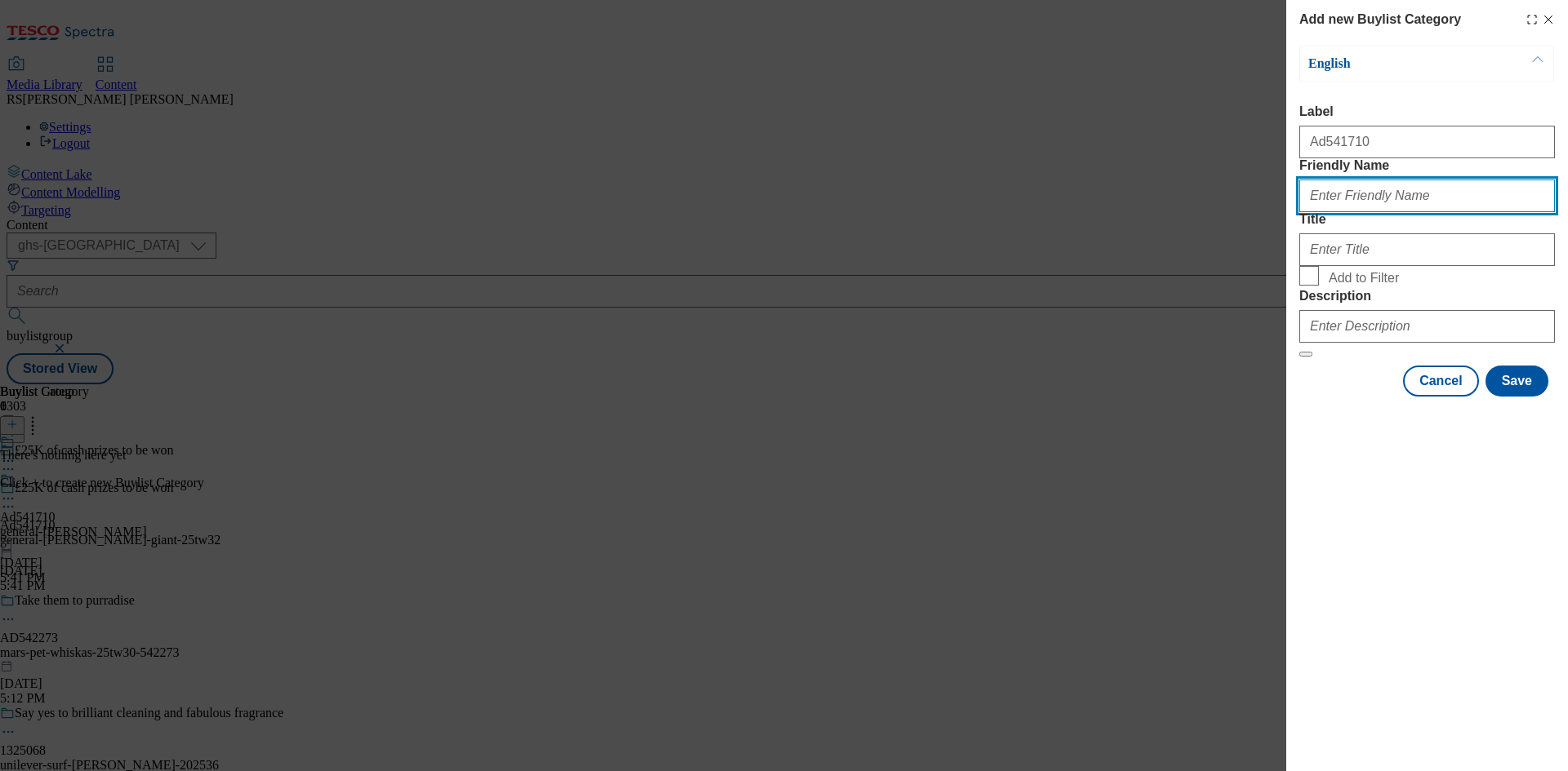
click at [1438, 212] on input "Friendly Name" at bounding box center [1427, 196] width 256 height 33
paste input "general-mills-green-giant"
type input "general-mills-green-giant"
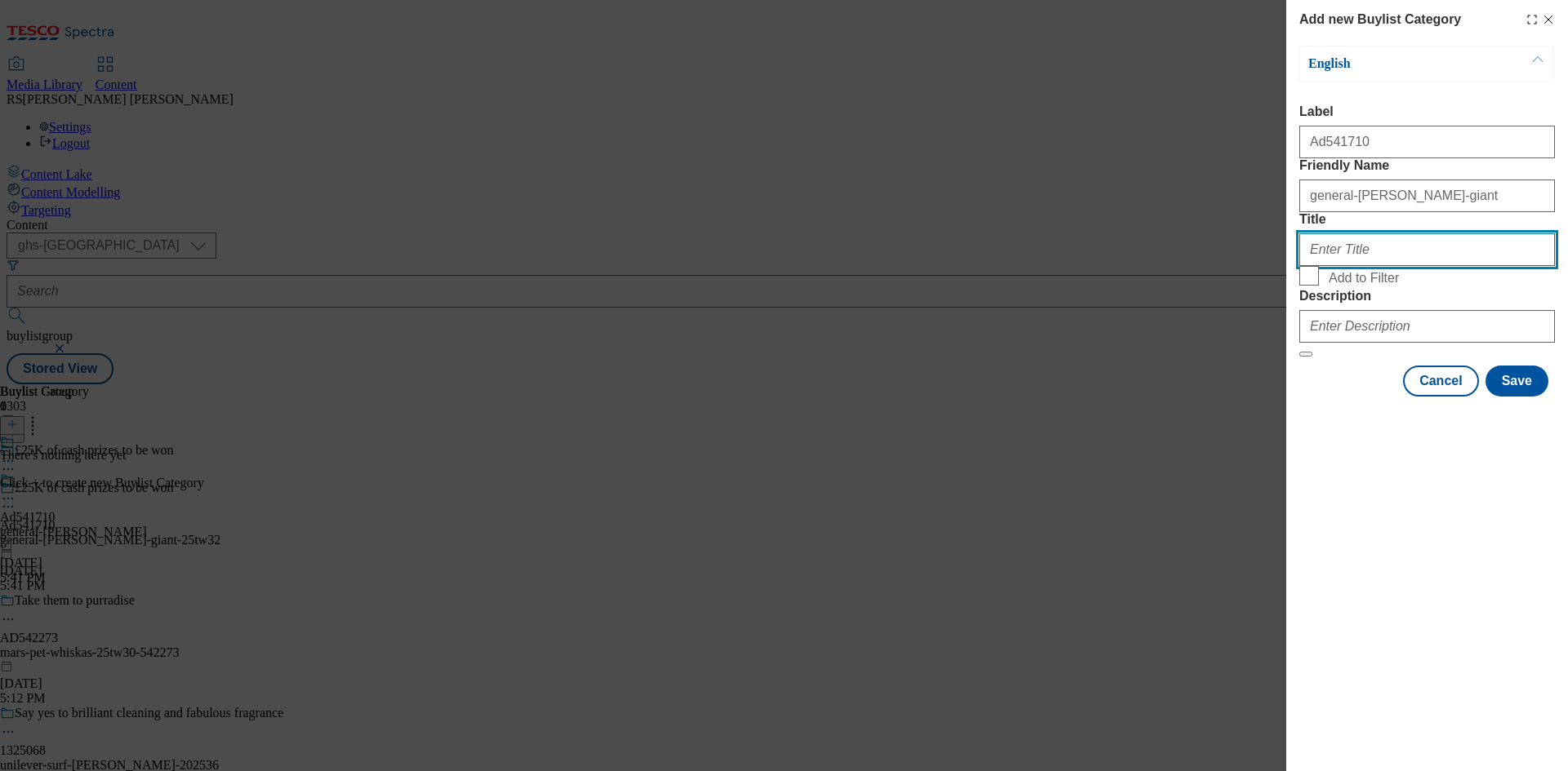
paste input "General Mills"
type input "General Mills"
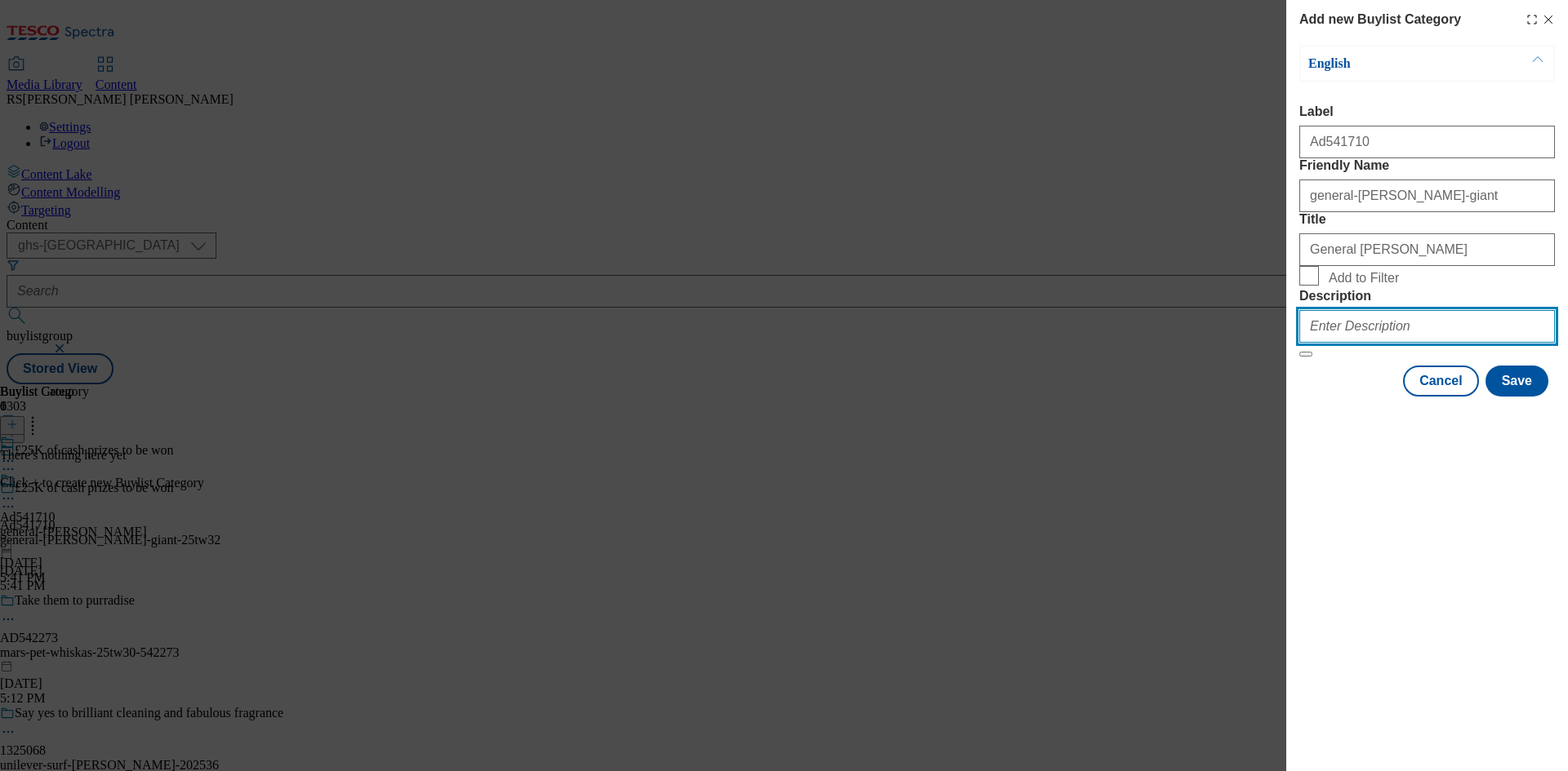
click at [1428, 342] on input "Description" at bounding box center [1427, 327] width 256 height 33
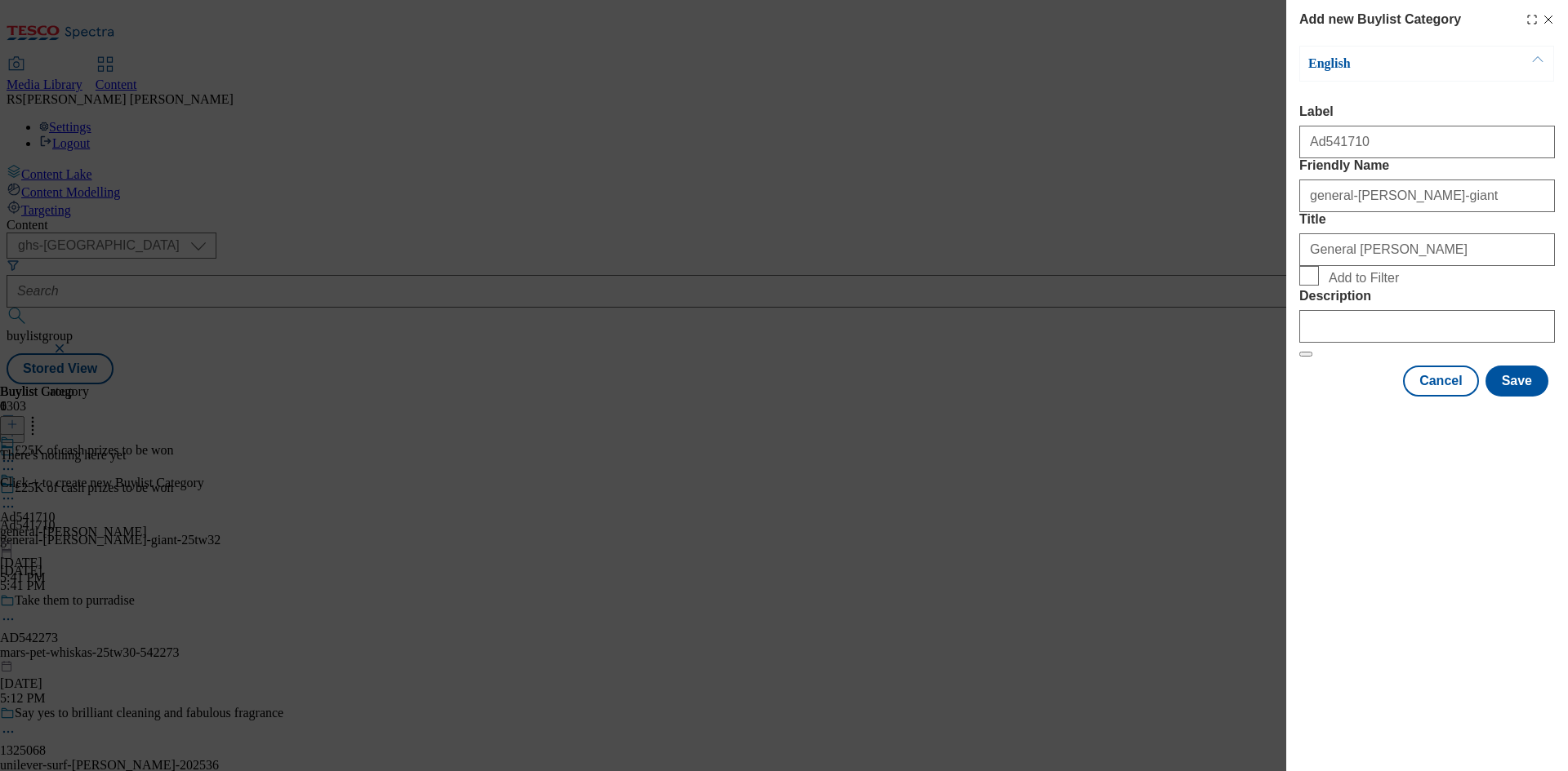
click at [1508, 422] on div "Modal" at bounding box center [1427, 411] width 282 height 23
click at [1513, 396] on button "Save" at bounding box center [1517, 382] width 63 height 31
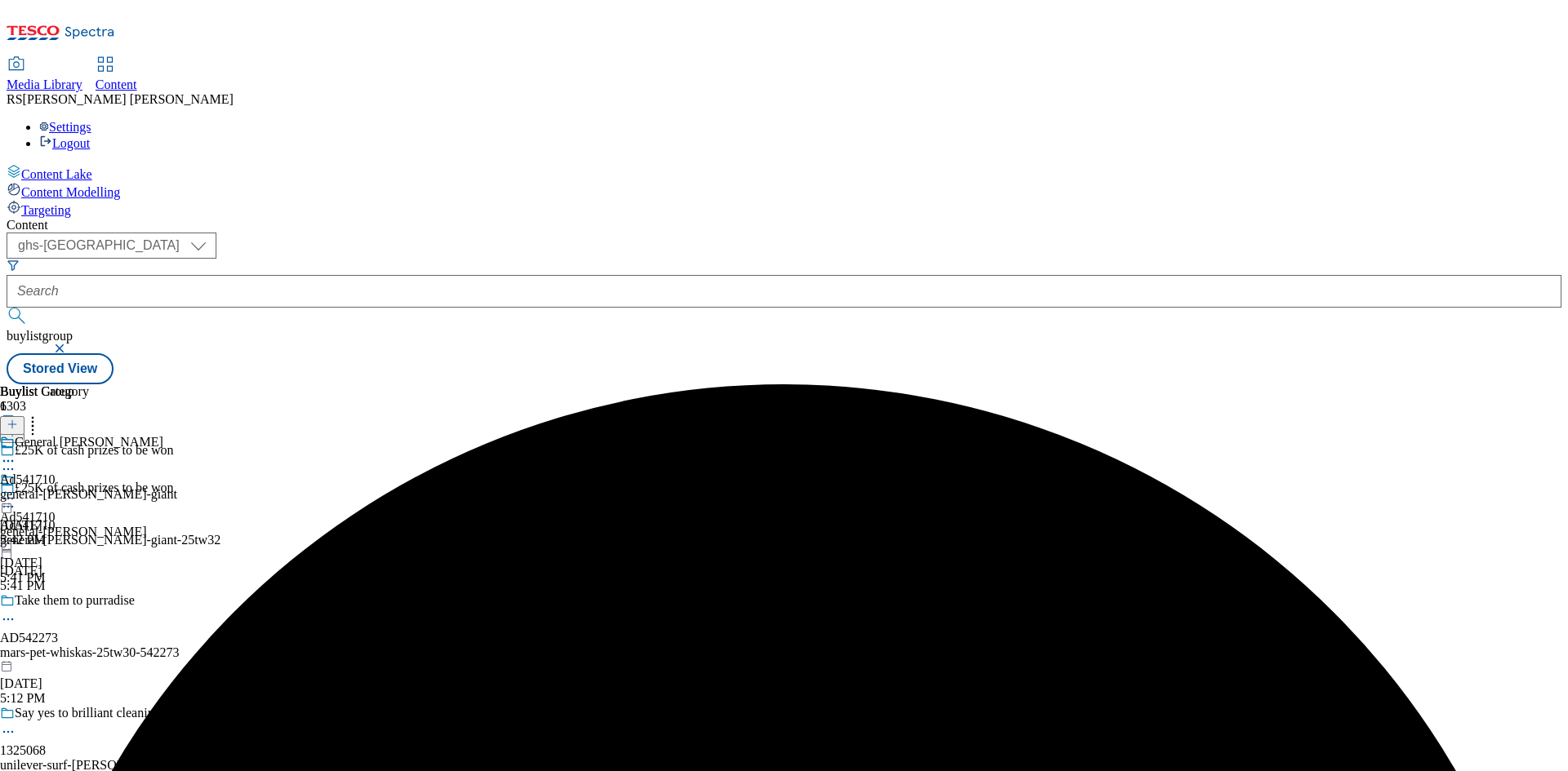
click at [177, 487] on div "general-mills-green-giant" at bounding box center [89, 494] width 177 height 15
click at [18, 419] on icon at bounding box center [12, 424] width 11 height 11
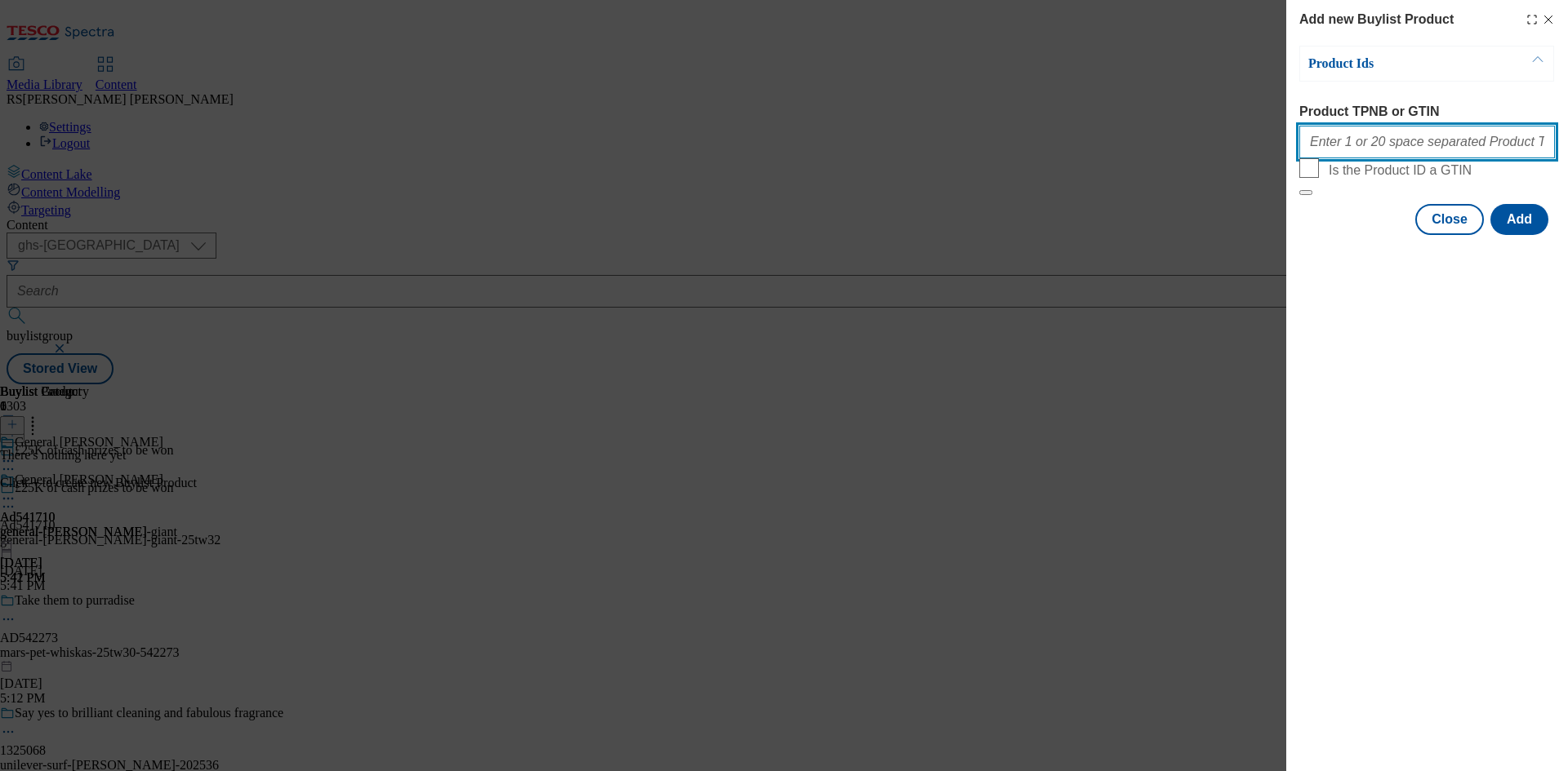
drag, startPoint x: 1423, startPoint y: 153, endPoint x: 1469, endPoint y: 226, distance: 86.3
click at [1423, 153] on input "Product TPNB or GTIN" at bounding box center [1427, 143] width 256 height 33
paste input "52779646"
type input "52779646"
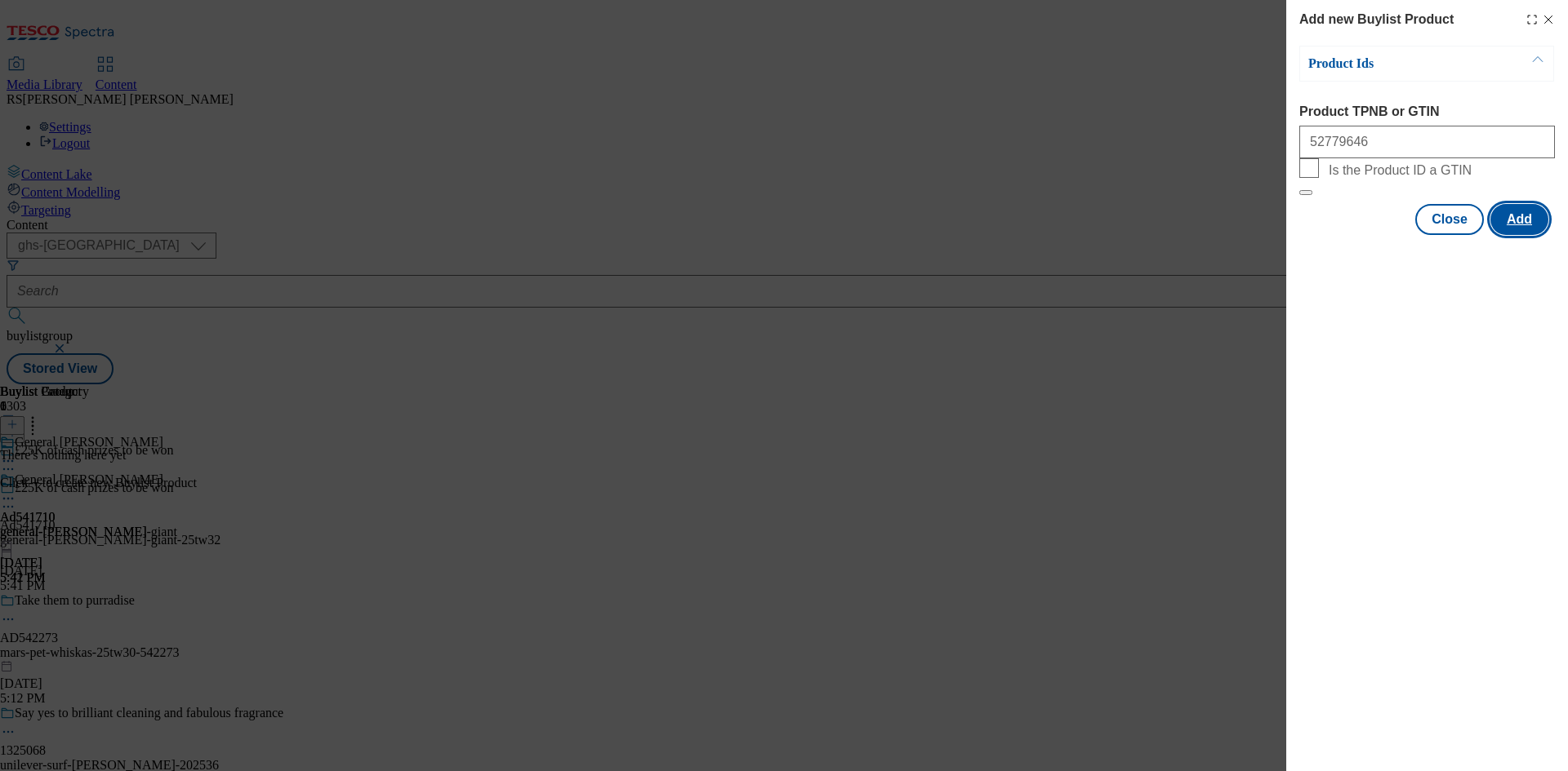
click at [1534, 235] on button "Add" at bounding box center [1518, 220] width 58 height 31
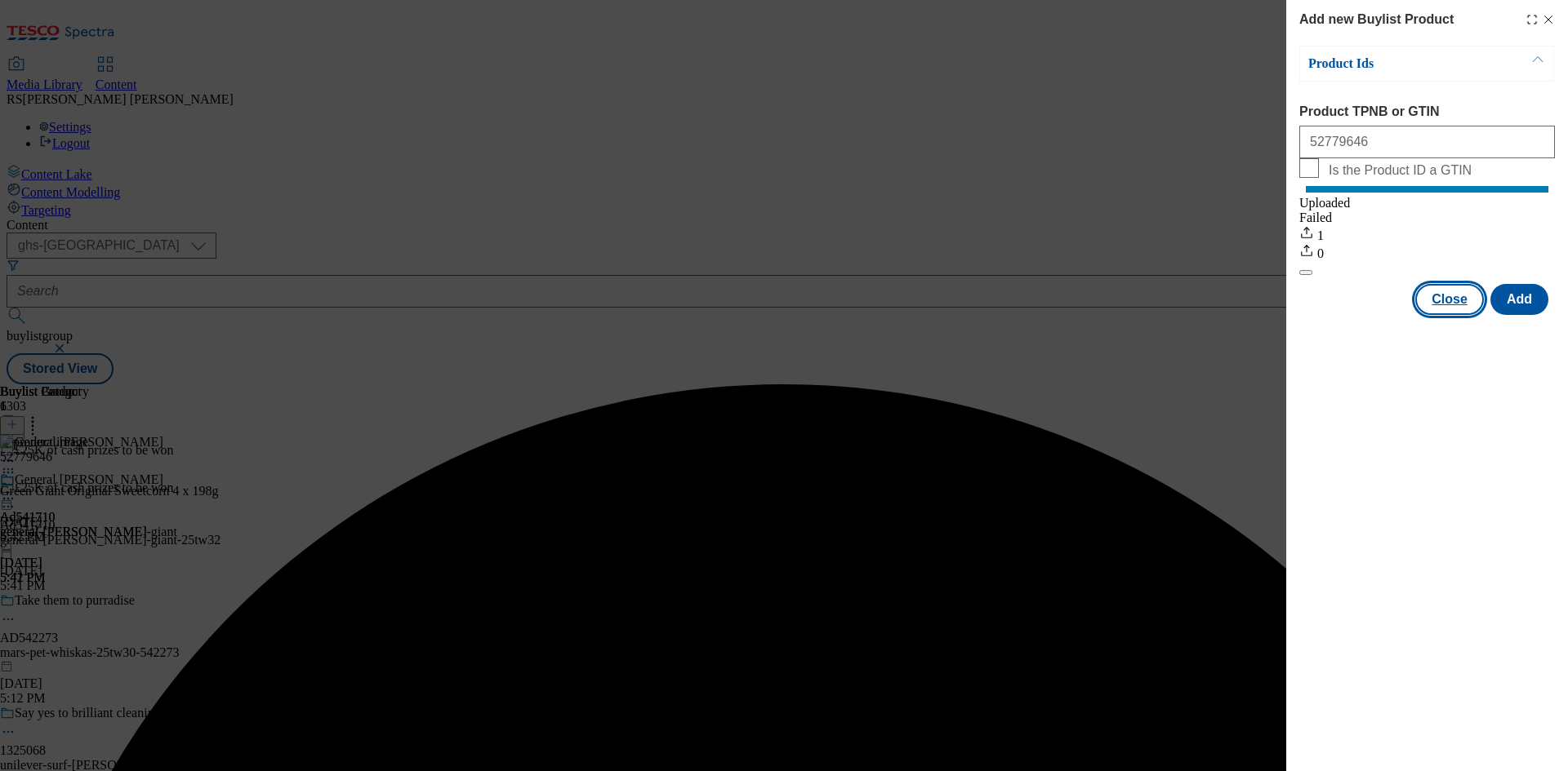
click at [1455, 315] on button "Close" at bounding box center [1449, 300] width 69 height 31
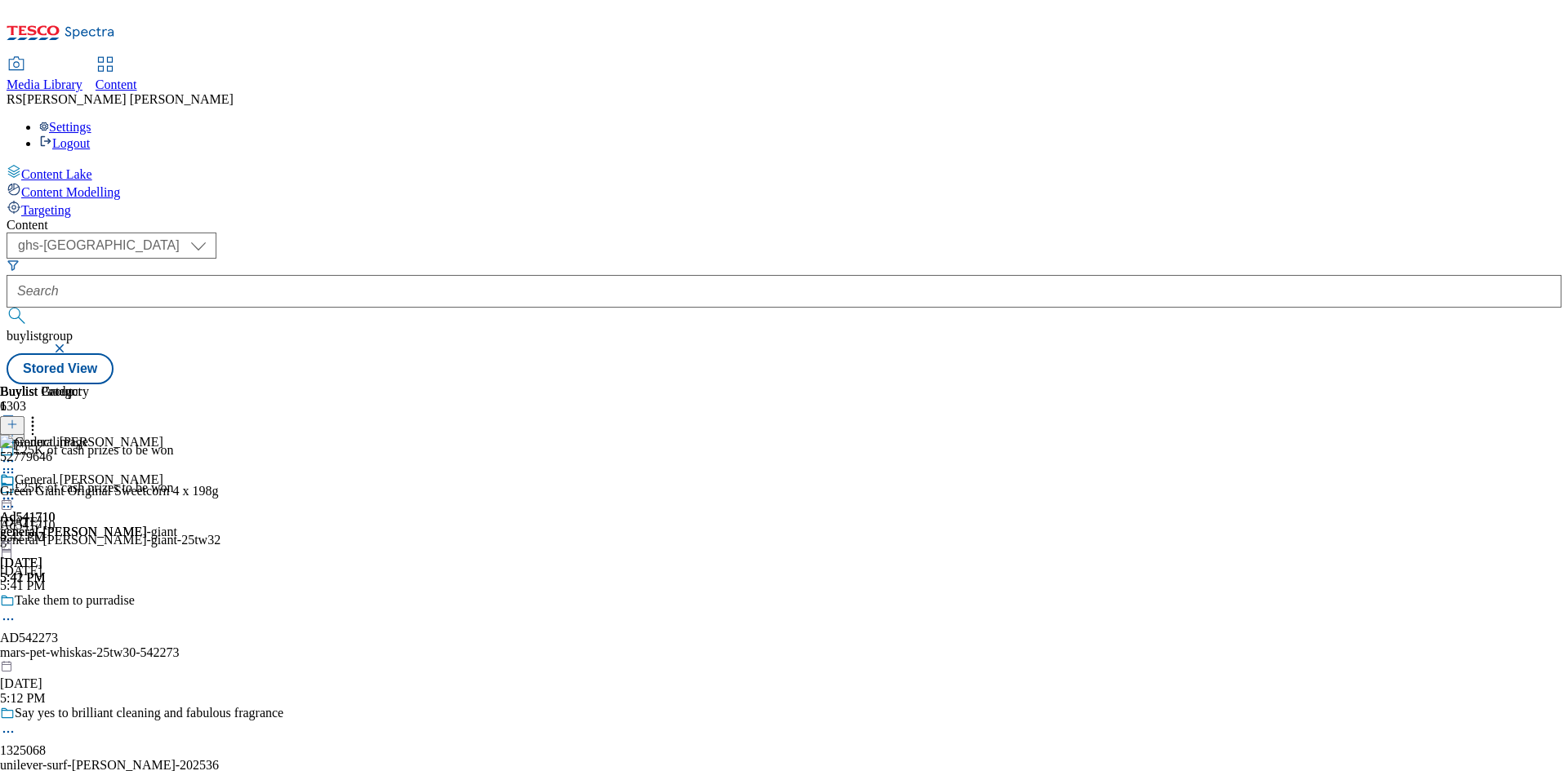
click at [17, 499] on icon at bounding box center [8, 507] width 17 height 17
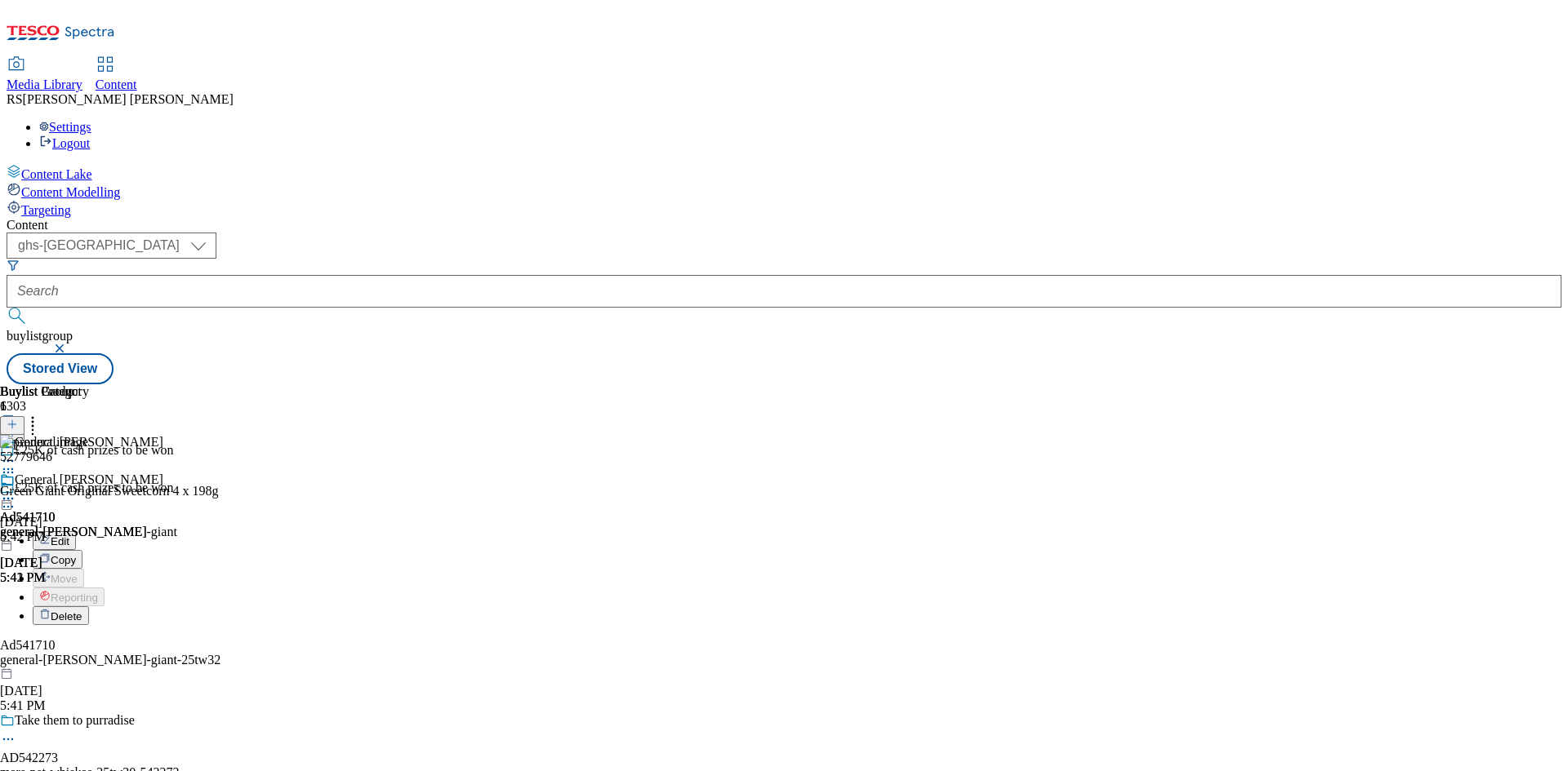
click at [70, 535] on span "Edit" at bounding box center [60, 542] width 19 height 12
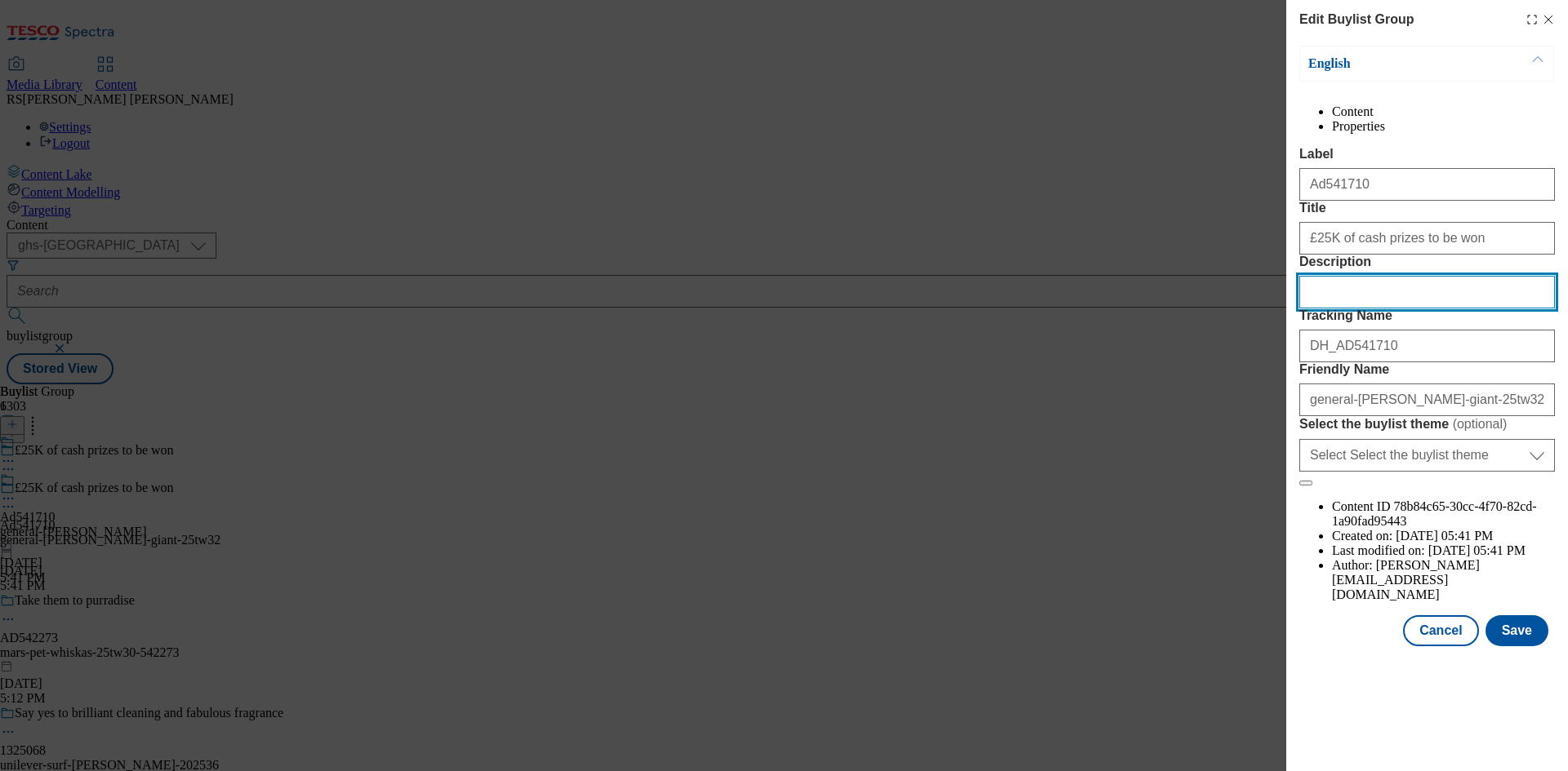
drag, startPoint x: 1391, startPoint y: 384, endPoint x: 1397, endPoint y: 396, distance: 13.4
click at [1391, 309] on input "Description" at bounding box center [1427, 292] width 256 height 33
paste input "Green Giant Original Sweetcorn 4 x 198g"
type input "Green Giant Original Sweetcorn 4 x 198g"
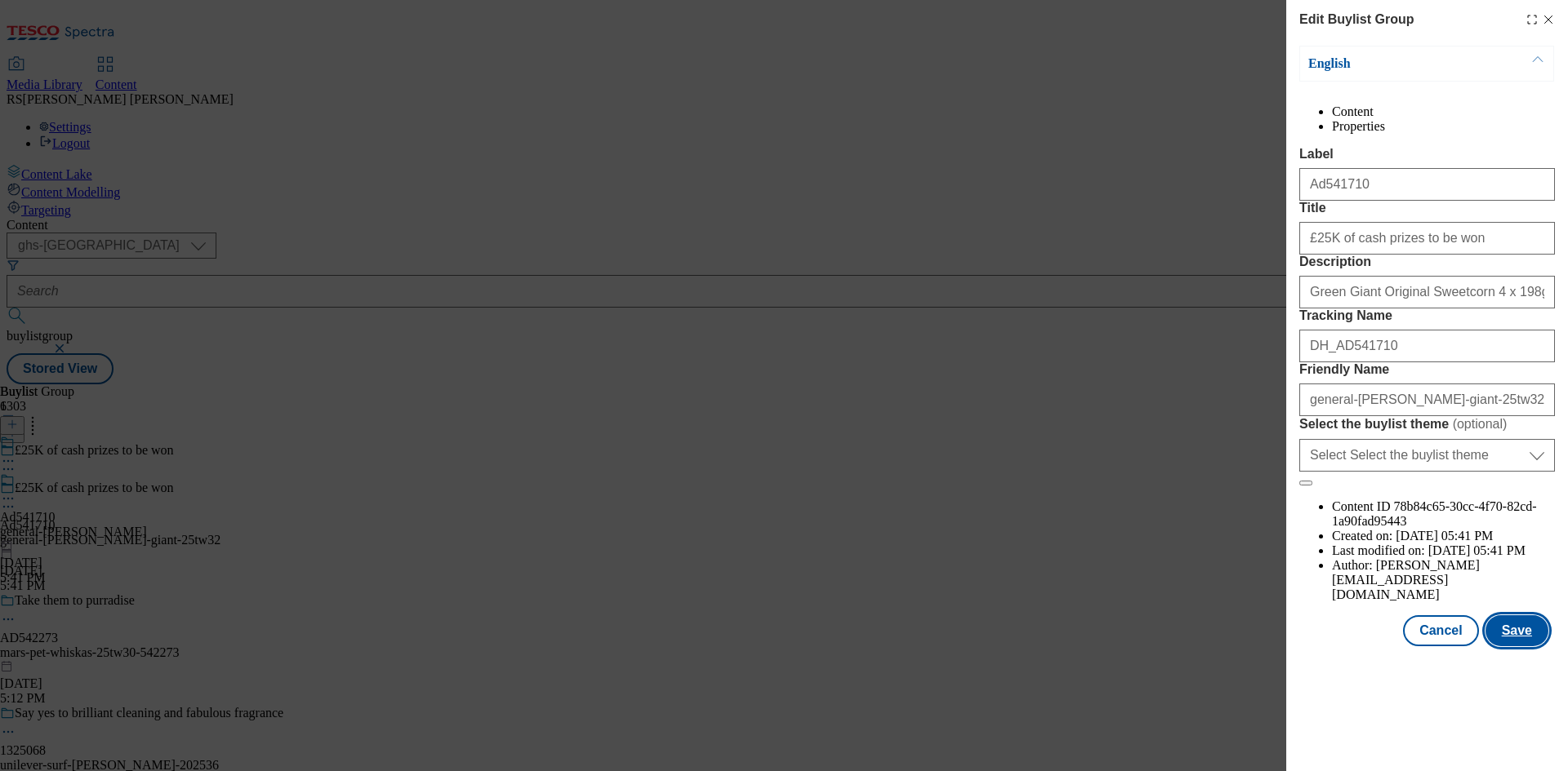
click at [1517, 647] on button "Save" at bounding box center [1517, 631] width 63 height 31
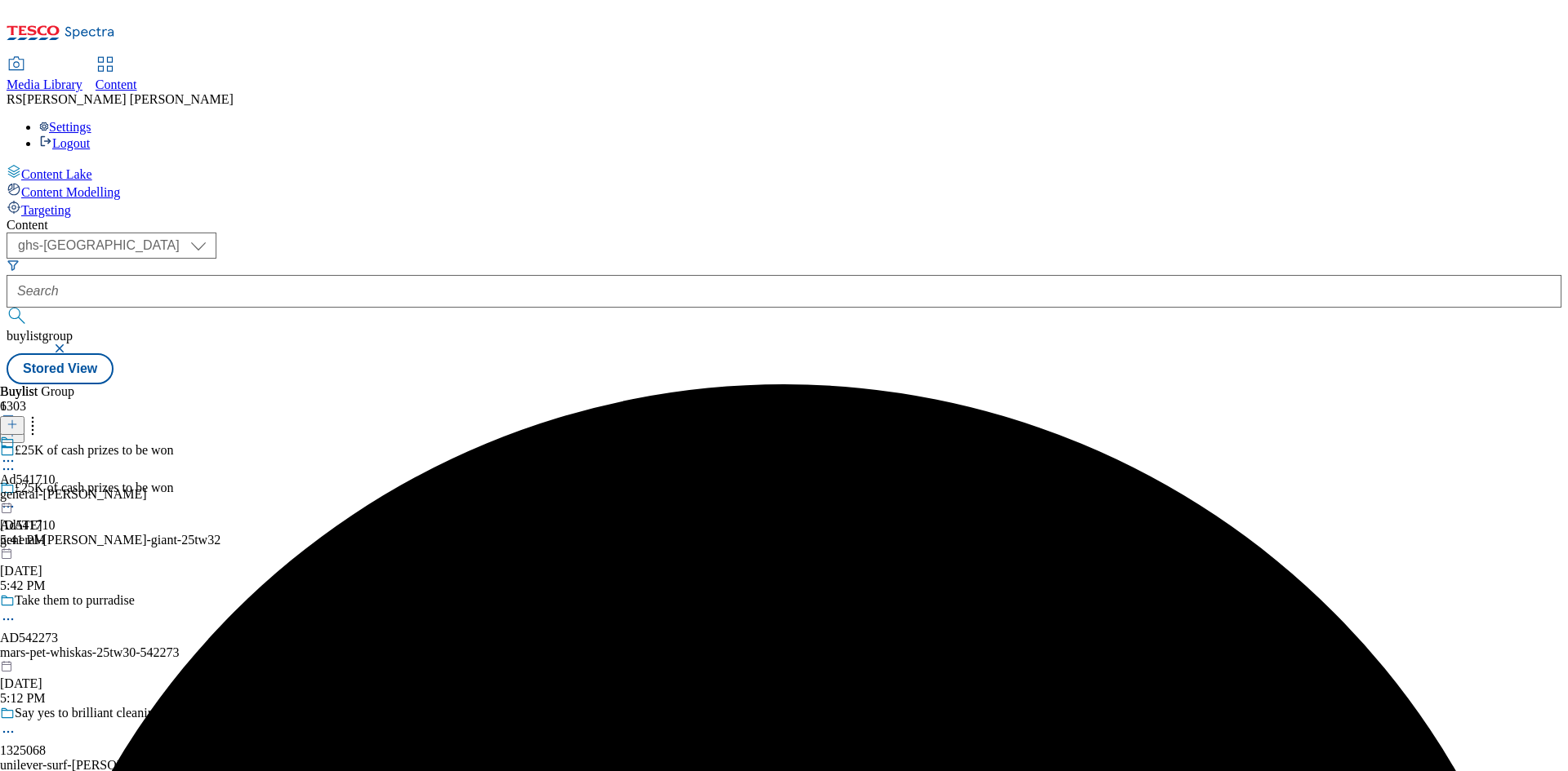
click at [17, 453] on icon at bounding box center [8, 461] width 17 height 17
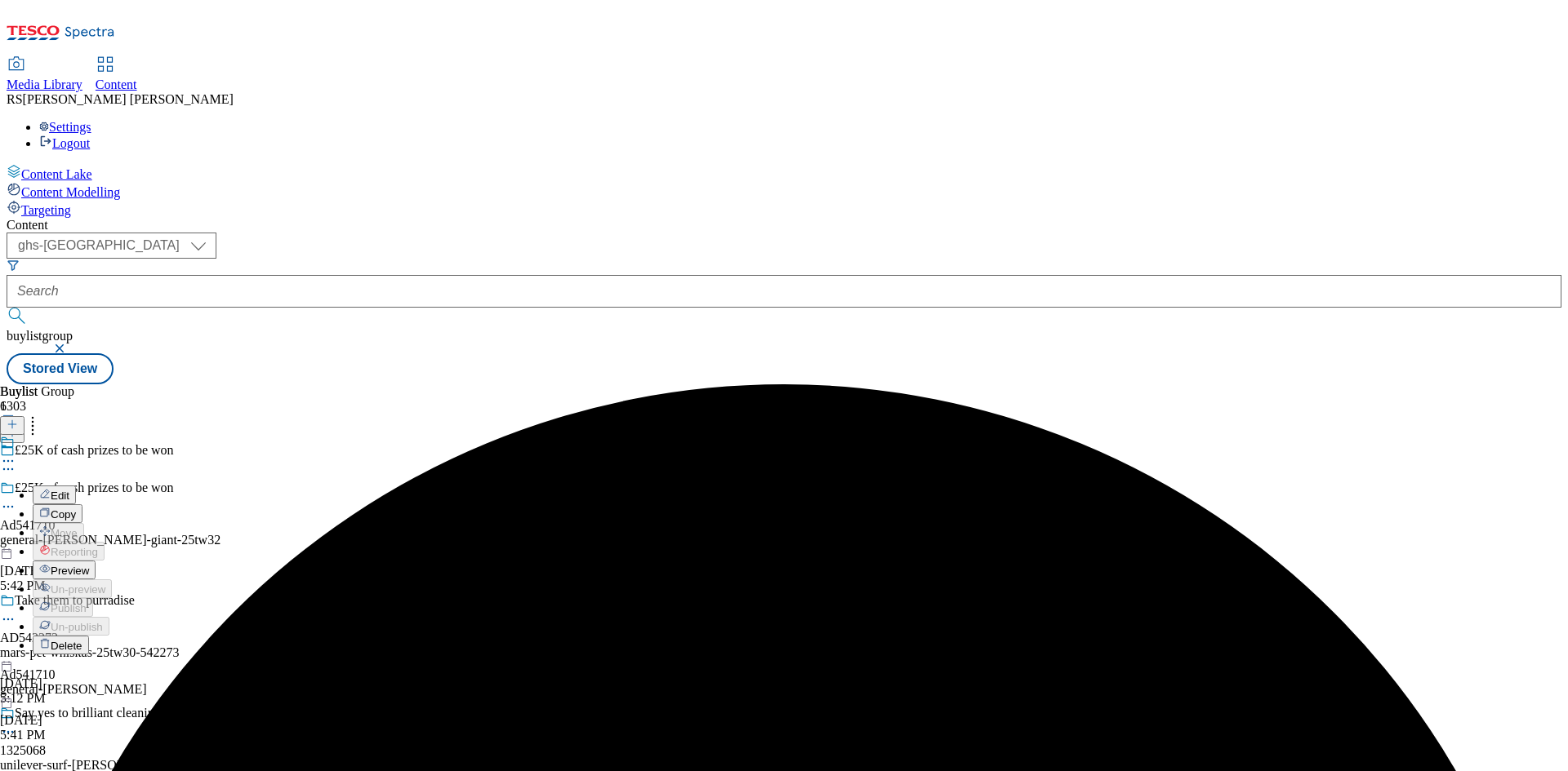
click at [70, 489] on span "Edit" at bounding box center [60, 495] width 19 height 12
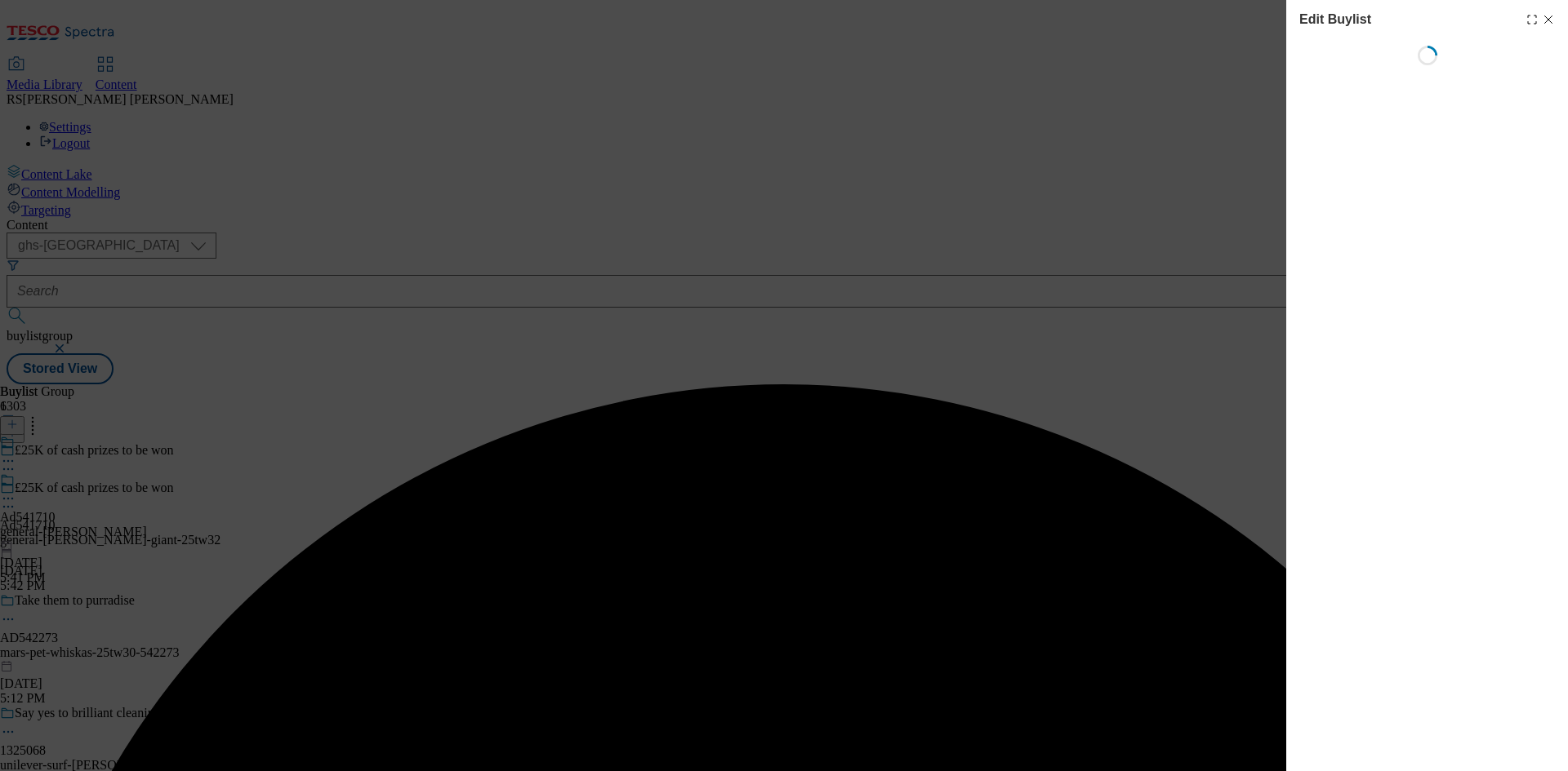
select select "tactical"
select select "supplier funded short term 1-3 weeks"
select select "dunnhumby"
select select "Banner"
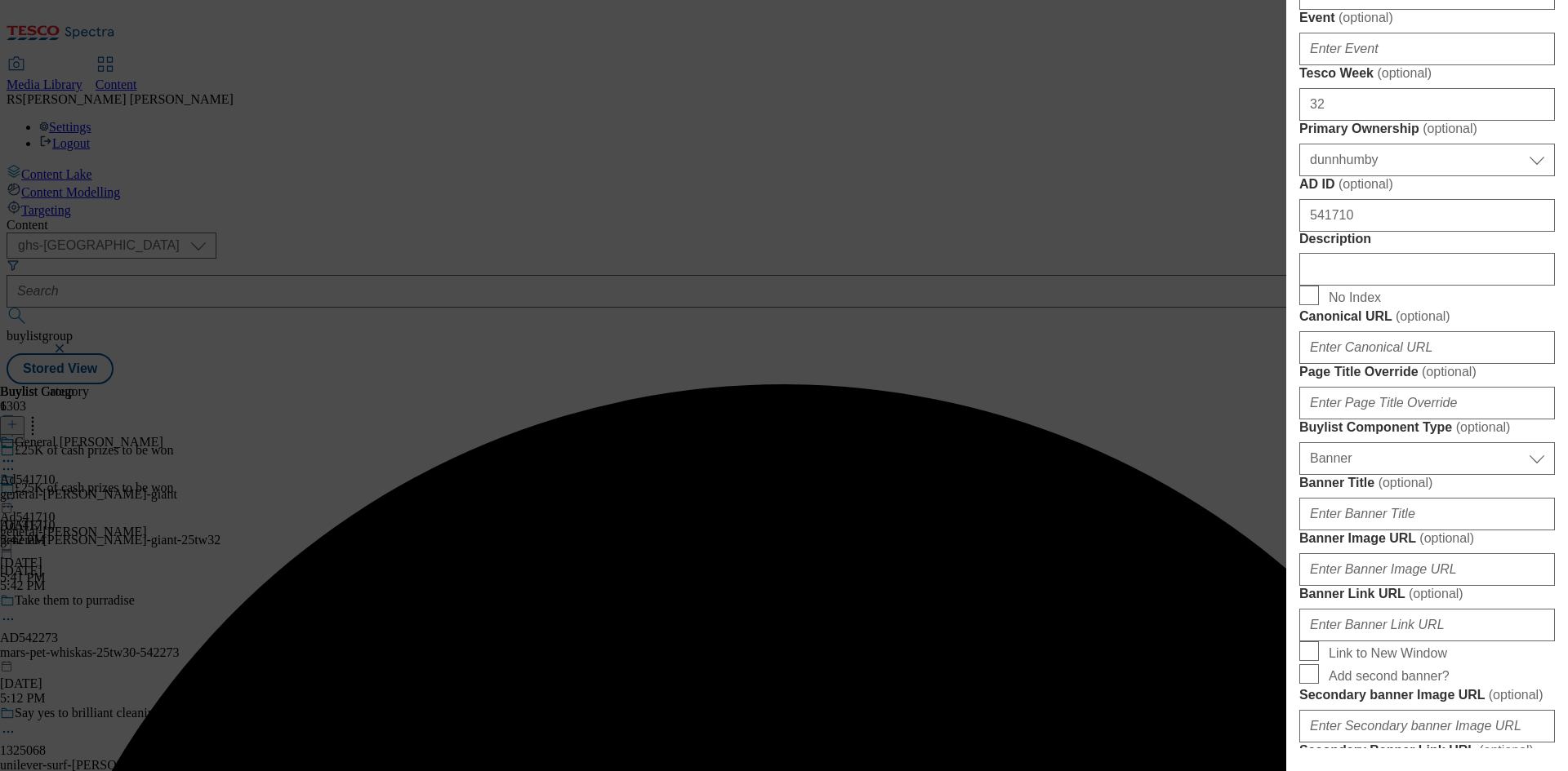
scroll to position [816, 0]
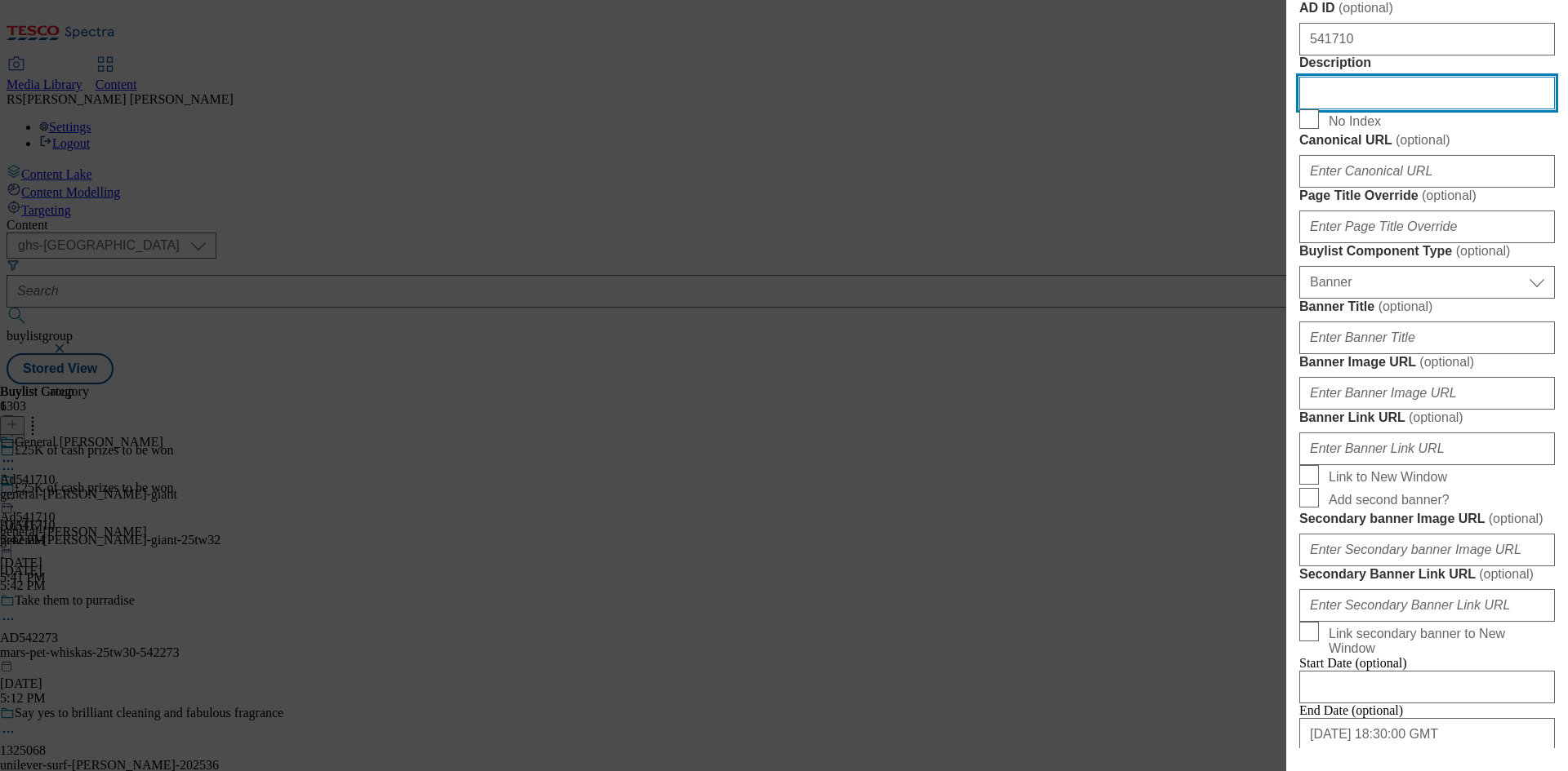
click at [1403, 110] on input "Description" at bounding box center [1427, 93] width 256 height 33
paste input "Green Giant Original Sweetcorn 4 x 198g"
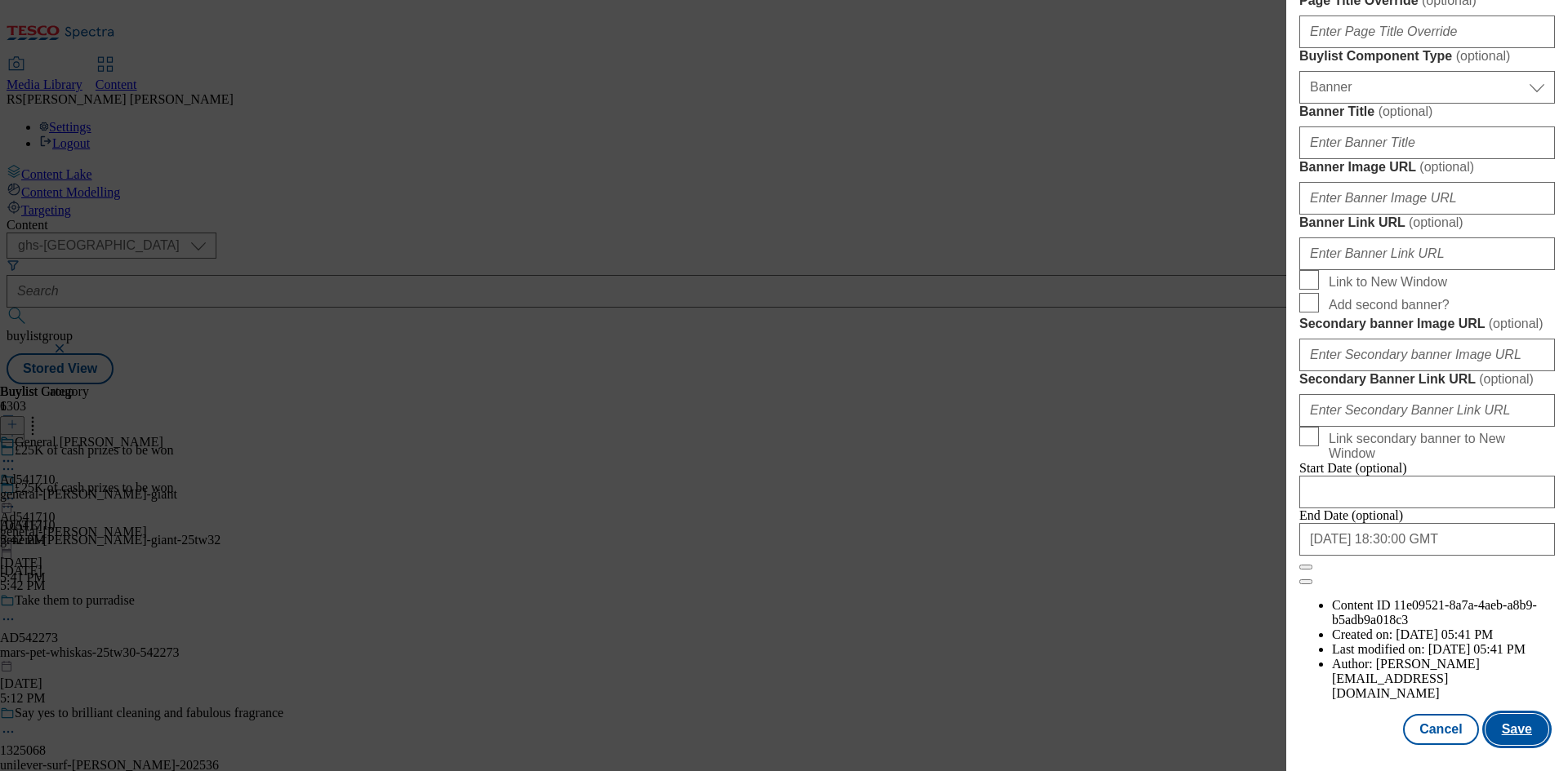
scroll to position [1603, 0]
type input "Green Giant Original Sweetcorn 4 x 198g"
click at [1515, 733] on button "Save" at bounding box center [1517, 729] width 63 height 31
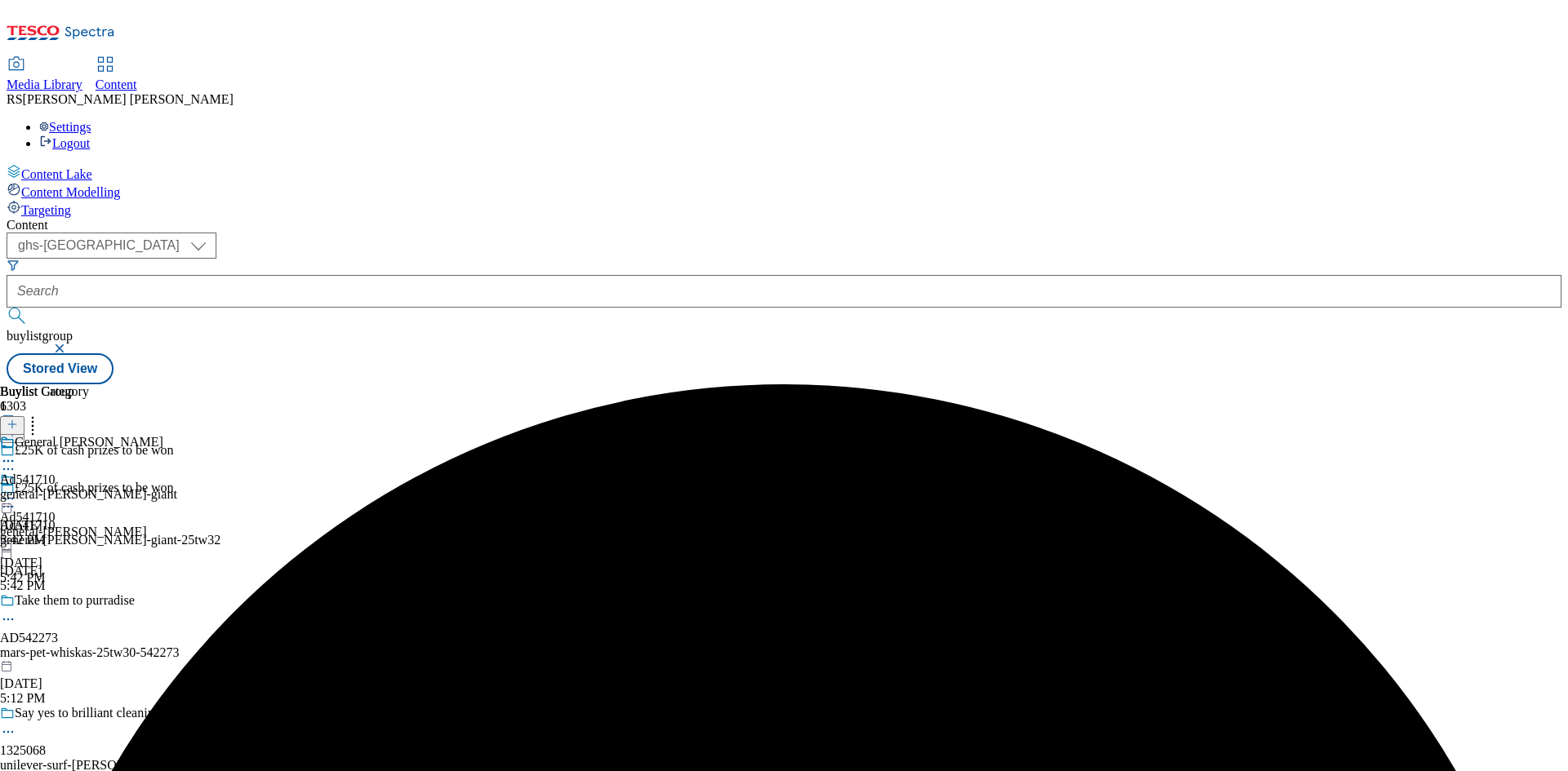
click at [17, 453] on icon at bounding box center [8, 461] width 17 height 17
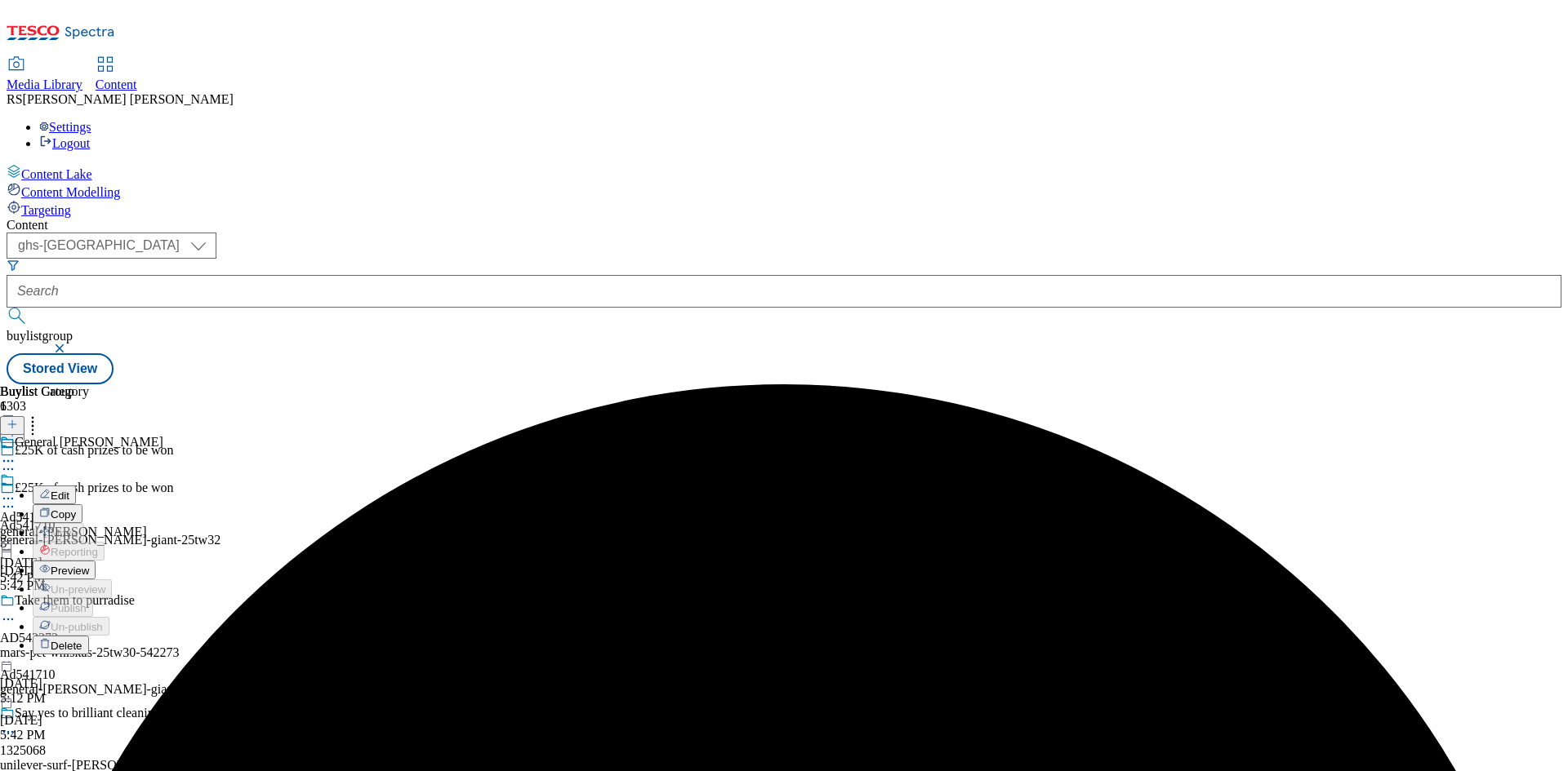
click at [76, 486] on button "Edit" at bounding box center [55, 495] width 43 height 19
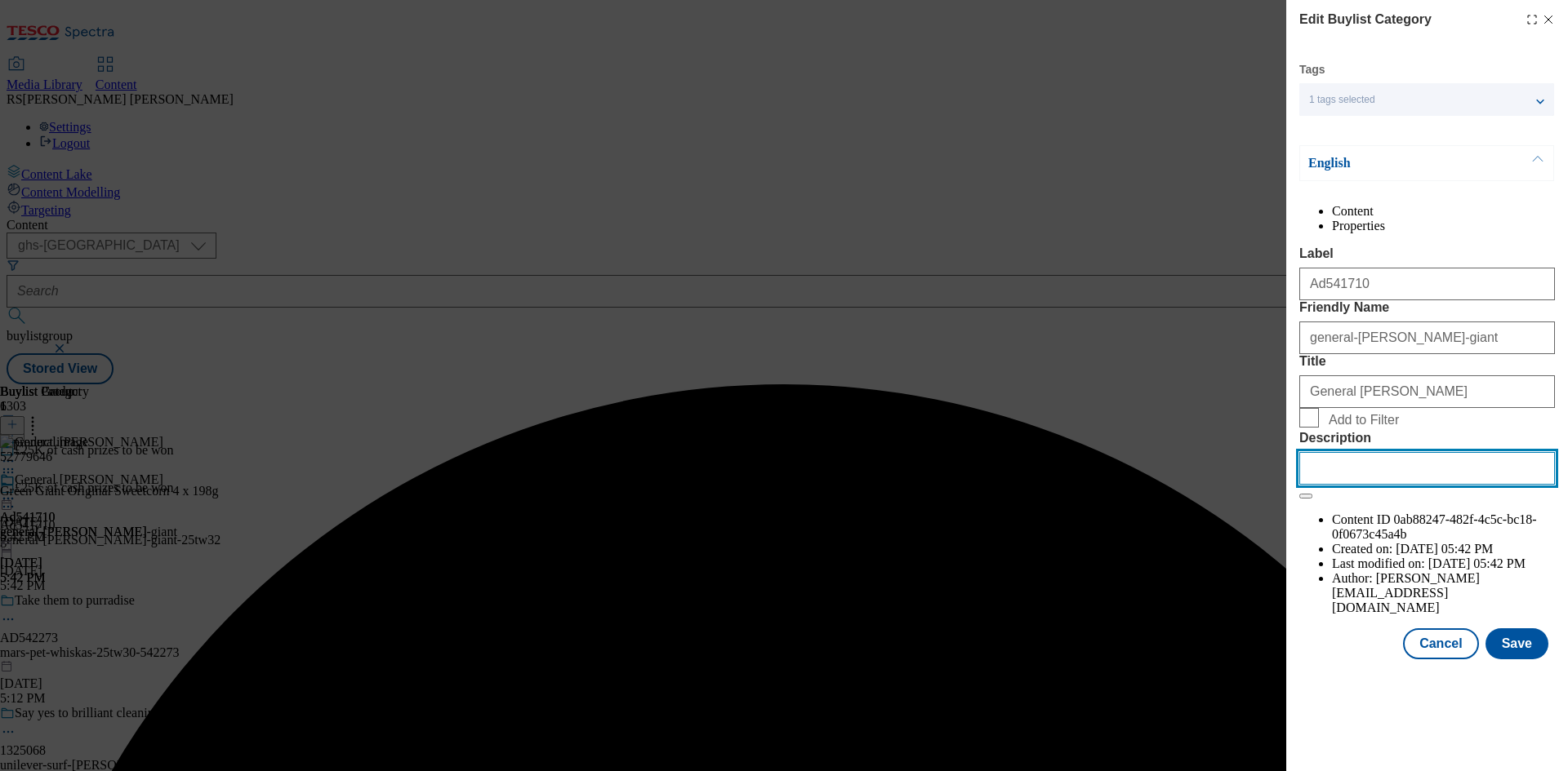
click at [1425, 485] on input "Description" at bounding box center [1427, 469] width 256 height 33
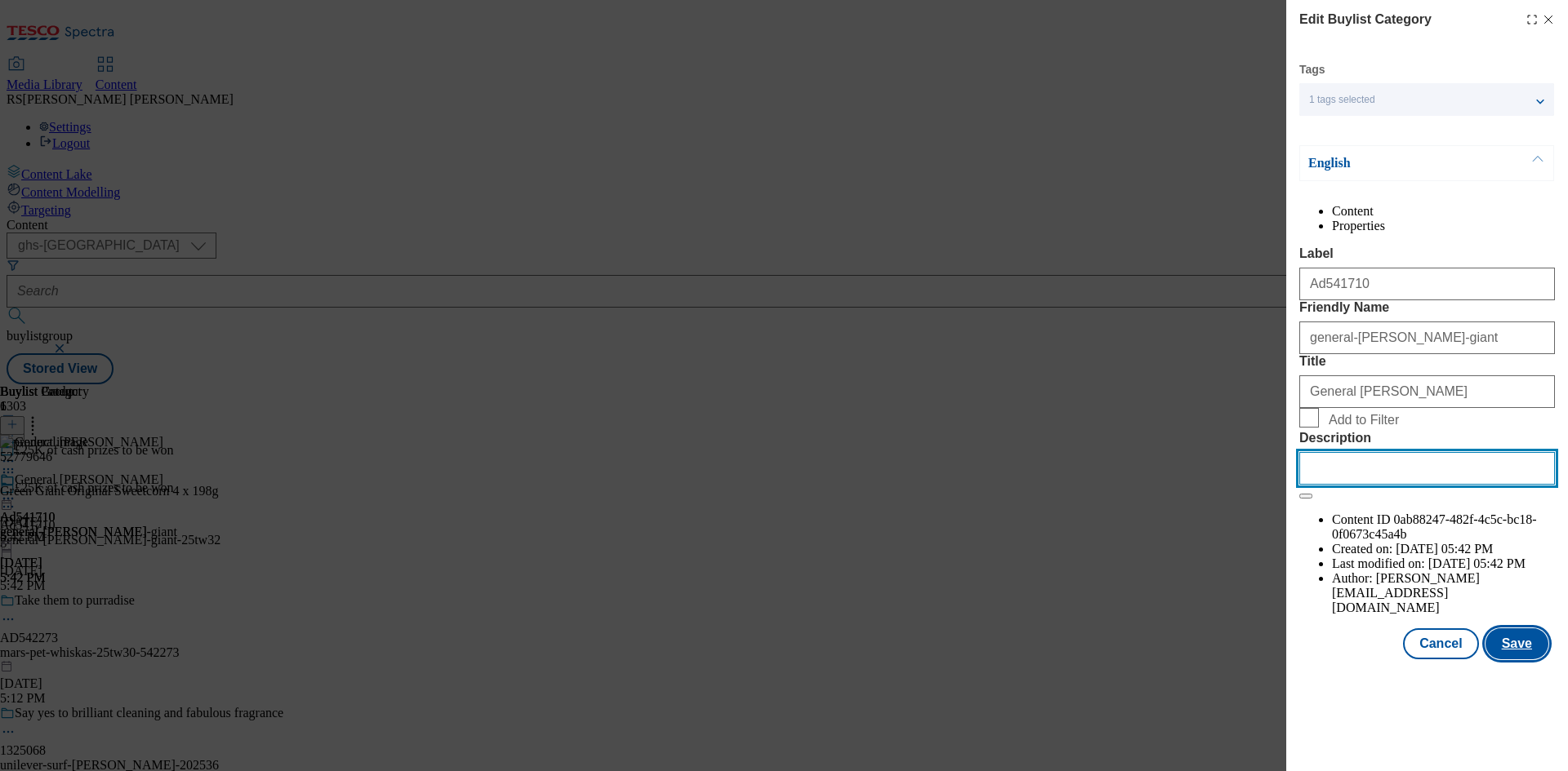
paste input "Green Giant Original Sweetcorn 4 x 198g"
type input "Green Giant Original Sweetcorn 4 x 198g"
click at [1507, 660] on button "Save" at bounding box center [1517, 644] width 63 height 31
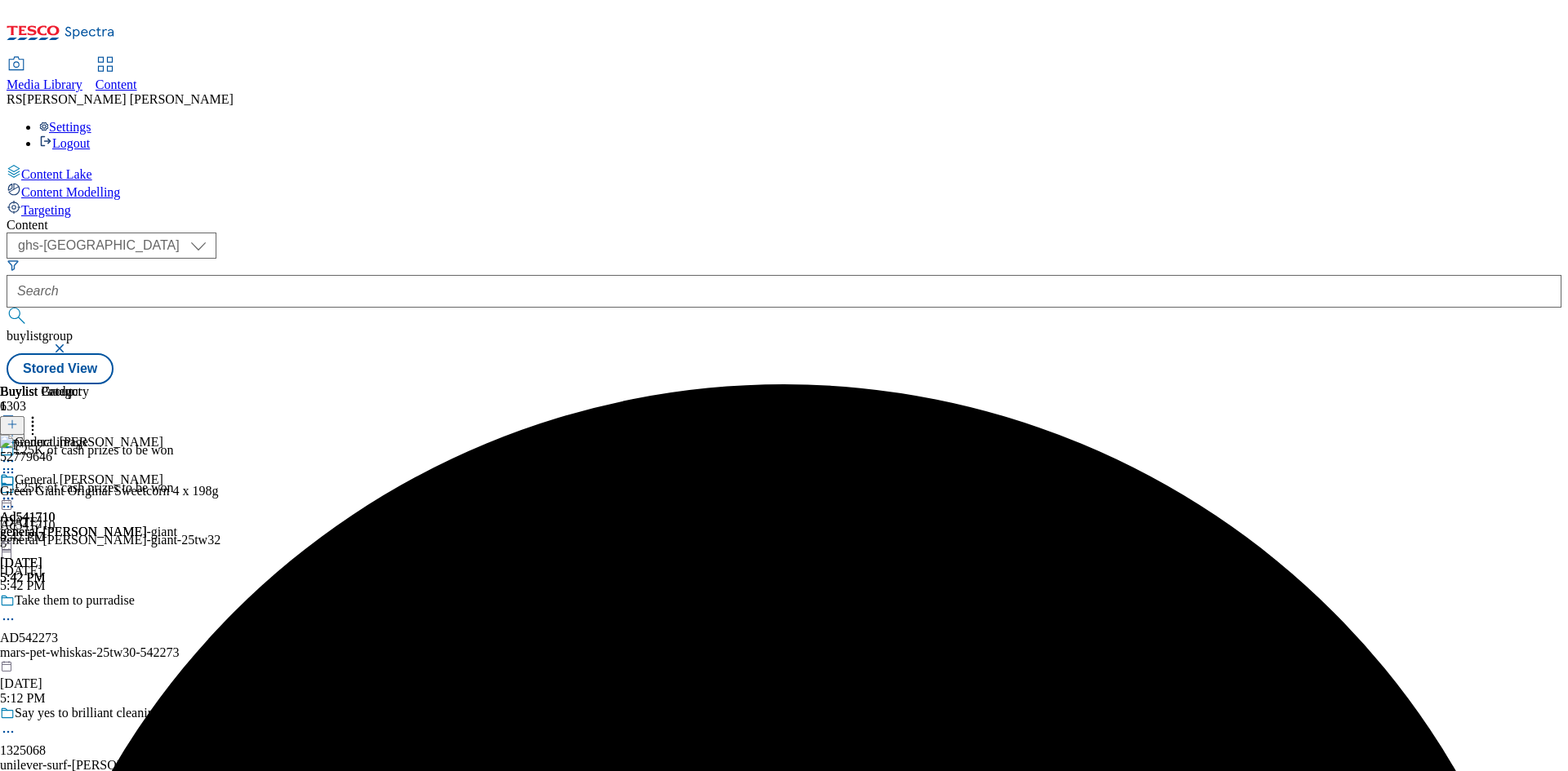
click at [10, 498] on circle at bounding box center [8, 499] width 3 height 3
click at [89, 602] on span "Preview" at bounding box center [70, 608] width 38 height 12
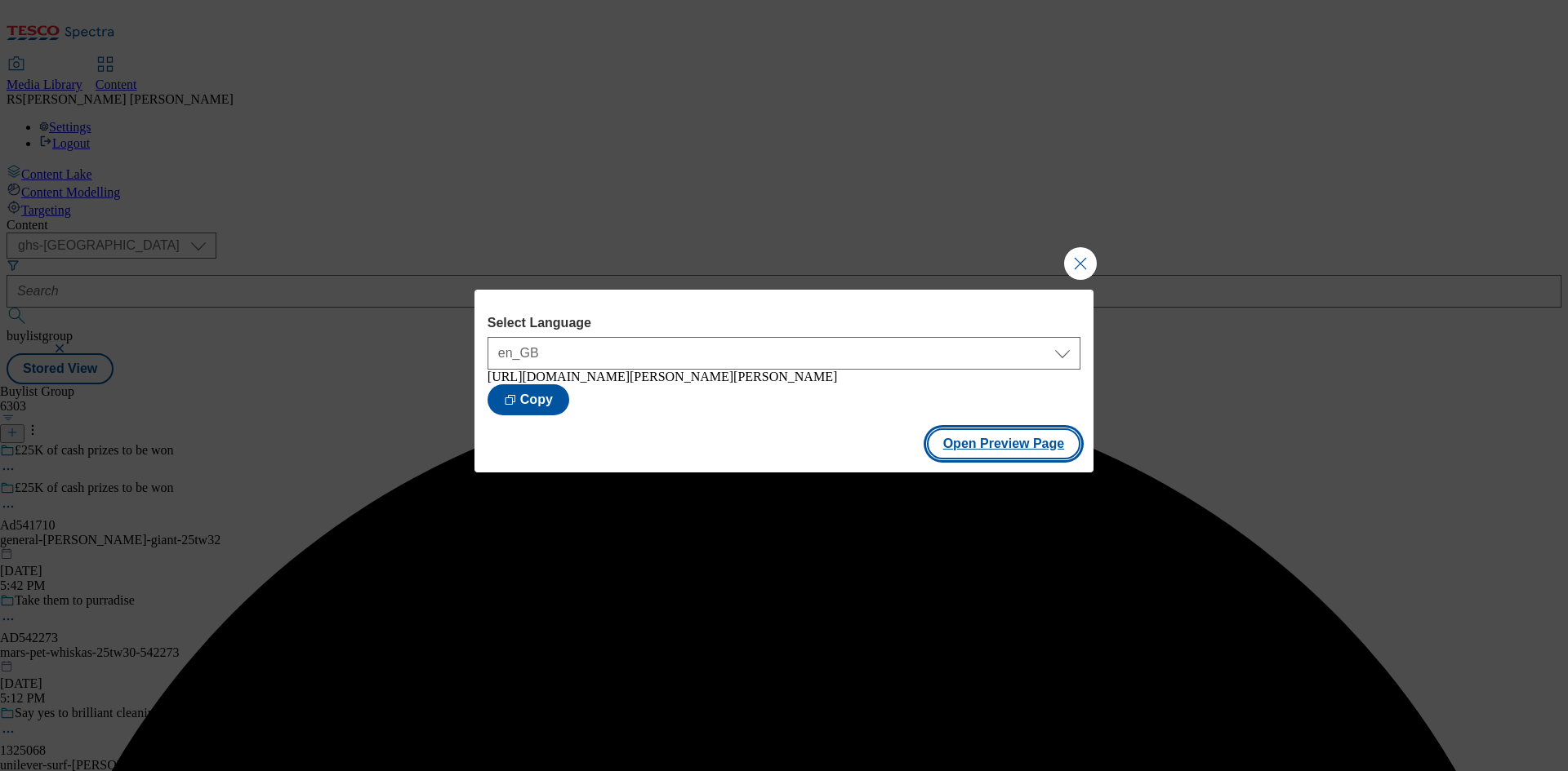
click at [1031, 454] on button "Open Preview Page" at bounding box center [1004, 444] width 154 height 31
click at [1079, 265] on button "Close Modal" at bounding box center [1080, 263] width 33 height 33
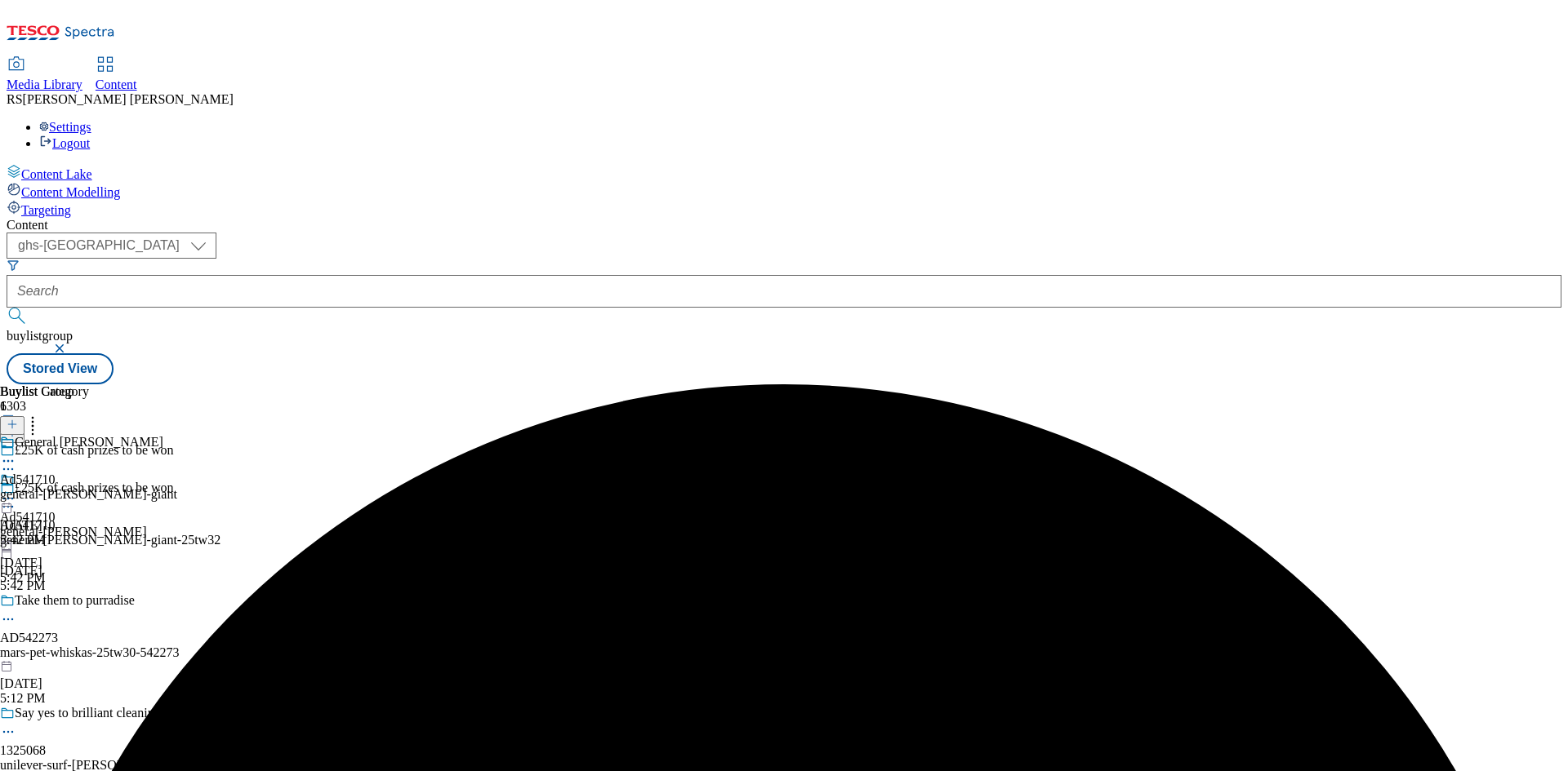
click at [17, 490] on icon at bounding box center [8, 498] width 17 height 17
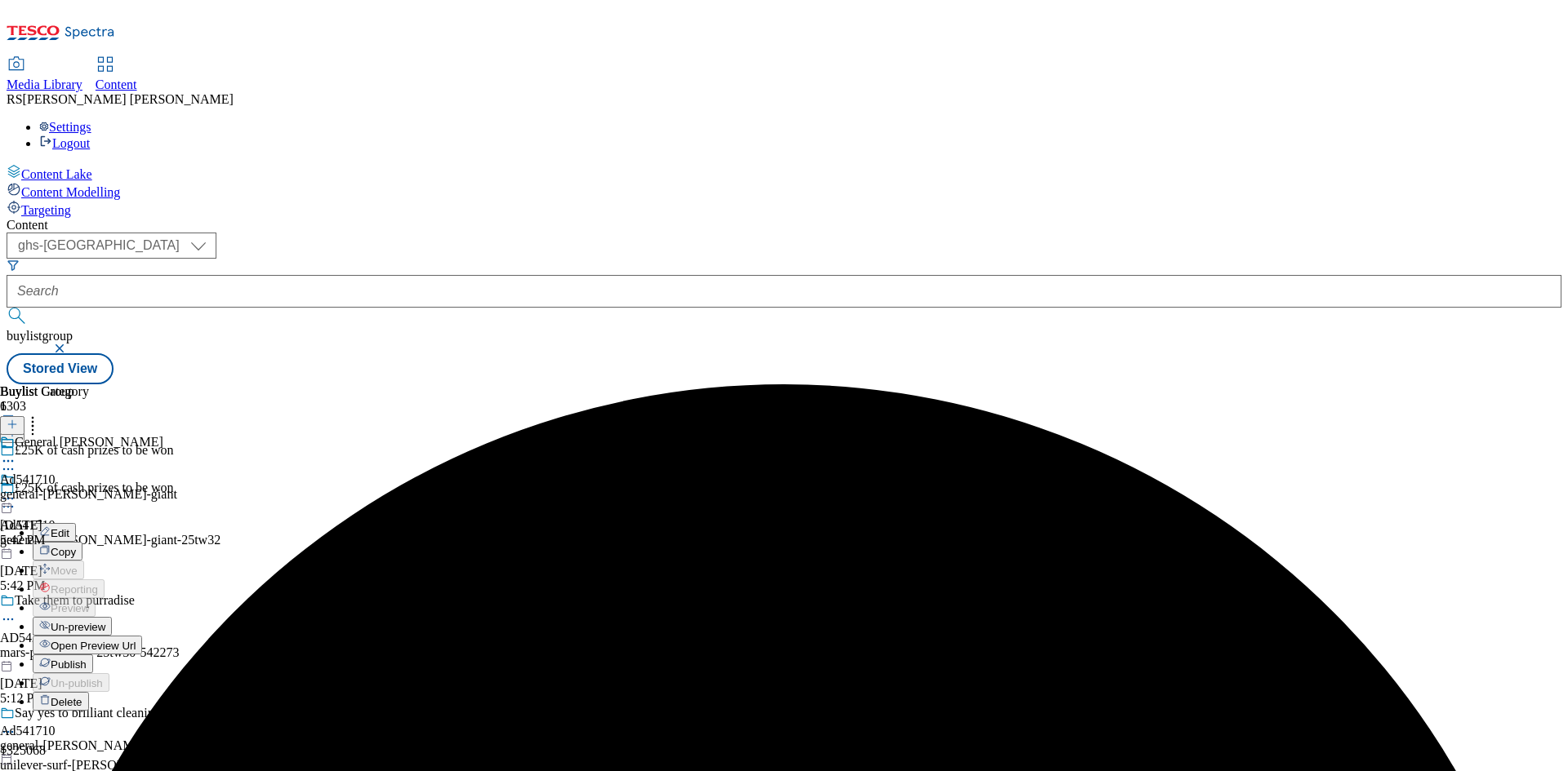
click at [87, 659] on span "Publish" at bounding box center [68, 665] width 36 height 12
